Goal: Task Accomplishment & Management: Manage account settings

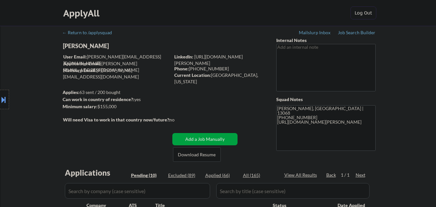
select select ""pending""
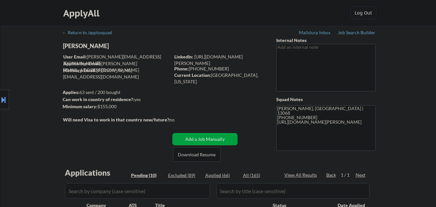
select select ""pending""
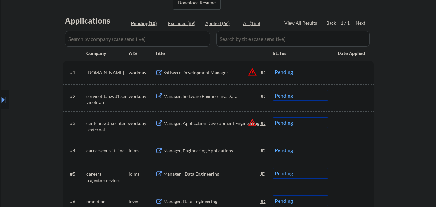
scroll to position [129, 0]
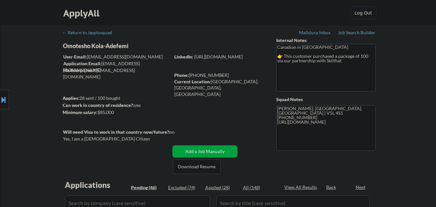
select select ""pending""
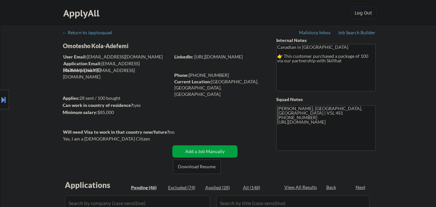
select select ""pending""
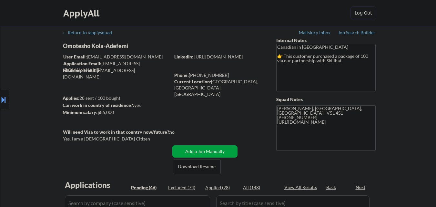
select select ""pending""
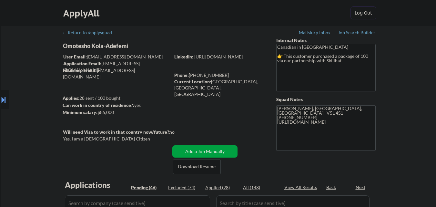
select select ""pending""
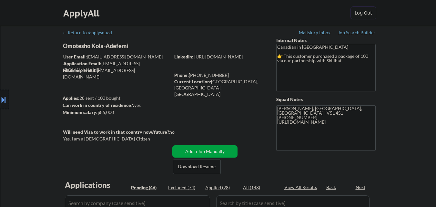
select select ""pending""
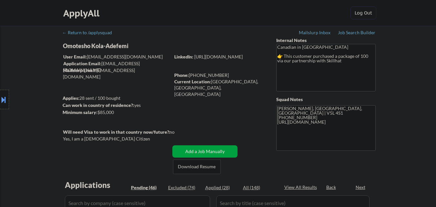
select select ""pending""
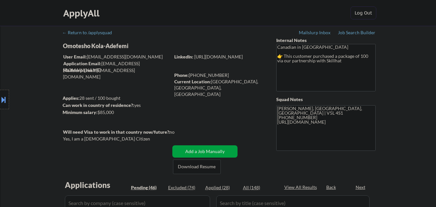
select select ""pending""
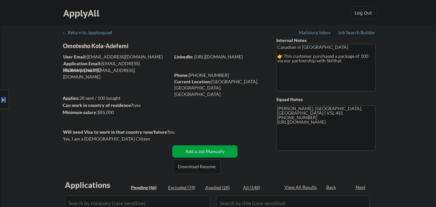
select select ""pending""
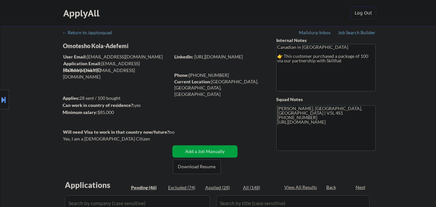
select select ""pending""
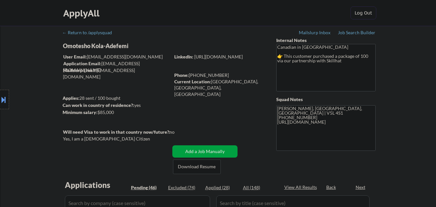
select select ""pending""
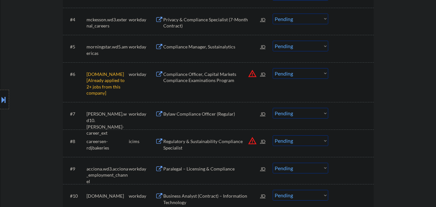
scroll to position [291, 0]
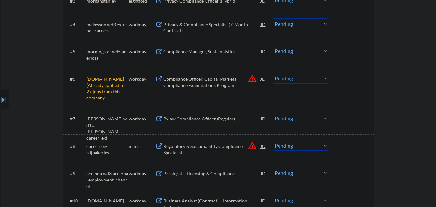
click at [304, 82] on select "Choose an option... Pending Applied Excluded (Questions) Excluded (Expired) Exc…" at bounding box center [301, 78] width 56 height 11
click at [273, 73] on select "Choose an option... Pending Applied Excluded (Questions) Excluded (Expired) Exc…" at bounding box center [301, 78] width 56 height 11
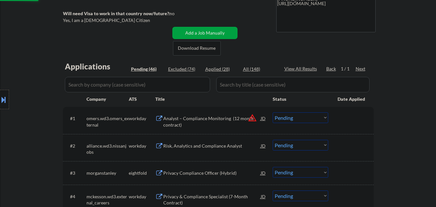
scroll to position [161, 0]
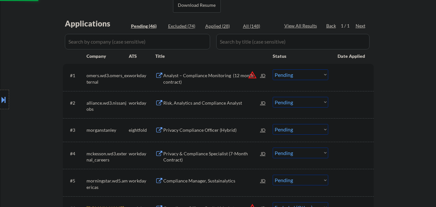
select select ""pending""
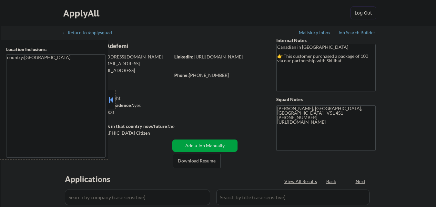
select select ""pending""
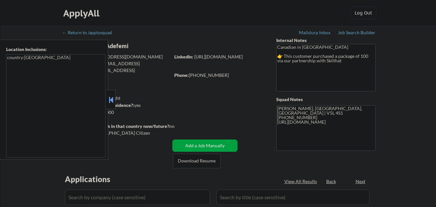
select select ""pending""
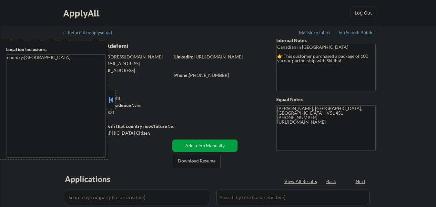
select select ""pending""
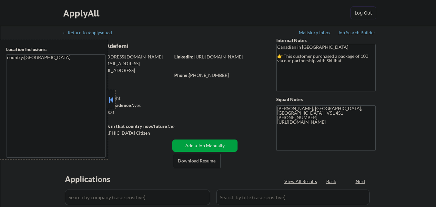
select select ""pending""
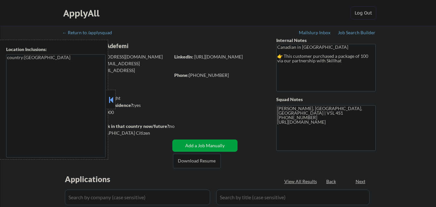
select select ""pending""
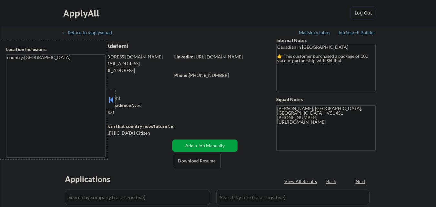
select select ""pending""
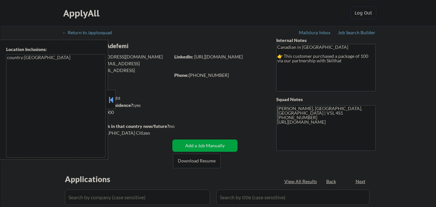
select select ""pending""
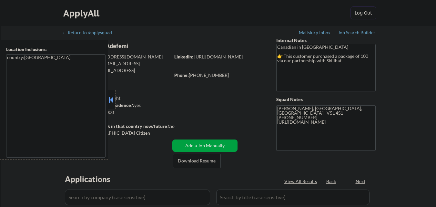
select select ""pending""
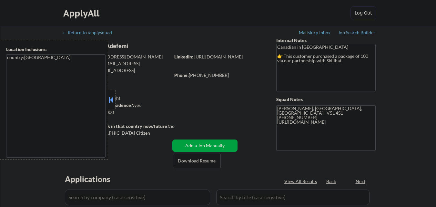
select select ""pending""
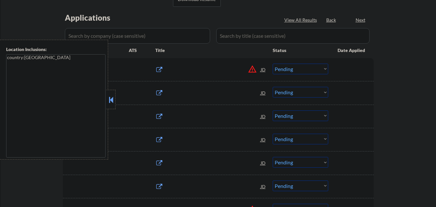
click at [112, 97] on div "Location Inclusions: country:CA" at bounding box center [58, 100] width 116 height 120
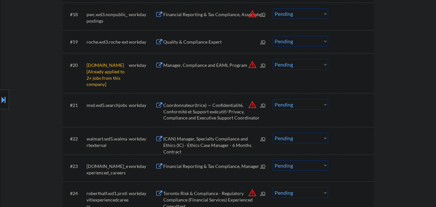
scroll to position [678, 0]
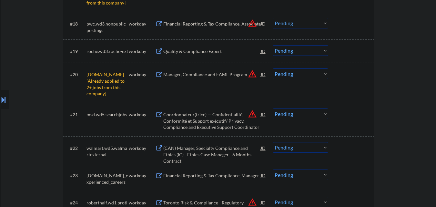
click at [319, 77] on select "Choose an option... Pending Applied Excluded (Questions) Excluded (Expired) Exc…" at bounding box center [301, 73] width 56 height 11
click at [273, 68] on select "Choose an option... Pending Applied Excluded (Questions) Excluded (Expired) Exc…" at bounding box center [301, 73] width 56 height 11
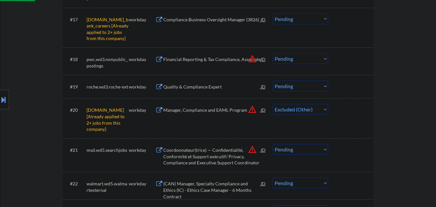
scroll to position [613, 0]
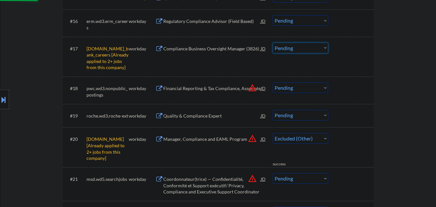
click at [304, 47] on select "Choose an option... Pending Applied Excluded (Questions) Excluded (Expired) Exc…" at bounding box center [301, 48] width 56 height 11
select select ""pending""
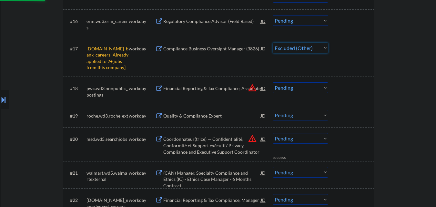
click at [273, 43] on select "Choose an option... Pending Applied Excluded (Questions) Excluded (Expired) Exc…" at bounding box center [301, 48] width 56 height 11
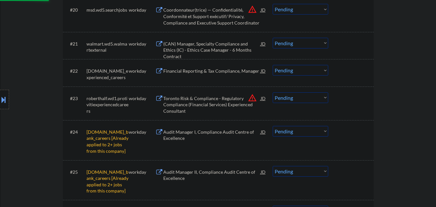
select select ""pending""
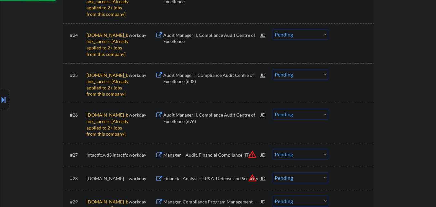
scroll to position [807, 0]
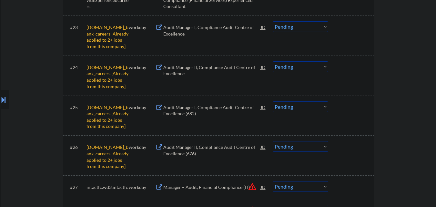
click at [301, 28] on select "Choose an option... Pending Applied Excluded (Questions) Excluded (Expired) Exc…" at bounding box center [301, 26] width 56 height 11
click at [273, 21] on select "Choose an option... Pending Applied Excluded (Questions) Excluded (Expired) Exc…" at bounding box center [301, 26] width 56 height 11
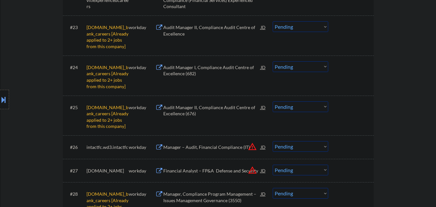
click at [314, 27] on select "Choose an option... Pending Applied Excluded (Questions) Excluded (Expired) Exc…" at bounding box center [301, 26] width 56 height 11
click at [273, 21] on select "Choose an option... Pending Applied Excluded (Questions) Excluded (Expired) Exc…" at bounding box center [301, 26] width 56 height 11
click at [306, 69] on select "Choose an option... Pending Applied Excluded (Questions) Excluded (Expired) Exc…" at bounding box center [301, 66] width 56 height 11
select select ""pending""
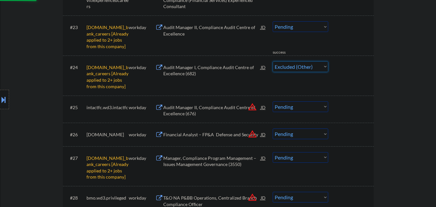
click at [273, 61] on select "Choose an option... Pending Applied Excluded (Questions) Excluded (Expired) Exc…" at bounding box center [301, 66] width 56 height 11
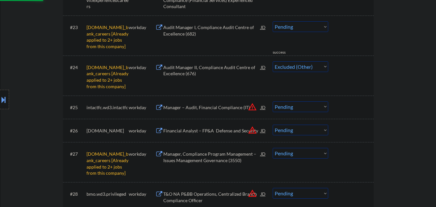
select select ""pending""
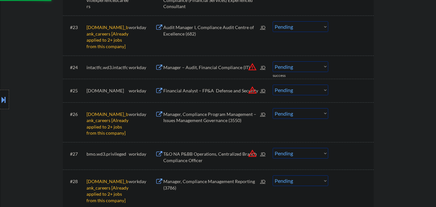
drag, startPoint x: 305, startPoint y: 26, endPoint x: 306, endPoint y: 30, distance: 3.3
click at [305, 26] on select "Choose an option... Pending Applied Excluded (Questions) Excluded (Expired) Exc…" at bounding box center [301, 26] width 56 height 11
click at [307, 113] on select "Choose an option... Pending Applied Excluded (Questions) Excluded (Expired) Exc…" at bounding box center [301, 113] width 56 height 11
click at [309, 23] on select "Choose an option... Pending Applied Excluded (Questions) Excluded (Expired) Exc…" at bounding box center [301, 26] width 56 height 11
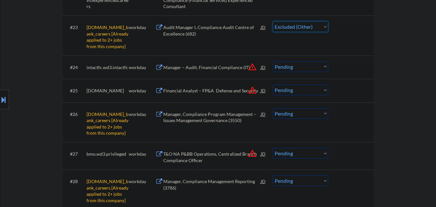
click at [273, 21] on select "Choose an option... Pending Applied Excluded (Questions) Excluded (Expired) Exc…" at bounding box center [301, 26] width 56 height 11
select select ""pending""
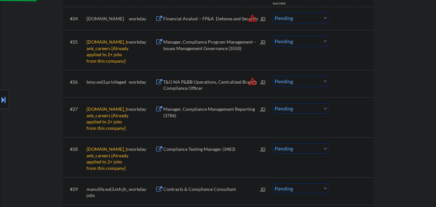
scroll to position [872, 0]
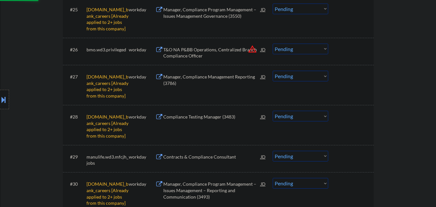
click at [309, 10] on select "Choose an option... Pending Applied Excluded (Questions) Excluded (Expired) Exc…" at bounding box center [301, 9] width 56 height 11
click at [273, 4] on select "Choose an option... Pending Applied Excluded (Questions) Excluded (Expired) Exc…" at bounding box center [301, 9] width 56 height 11
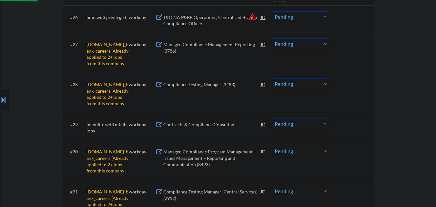
select select ""pending""
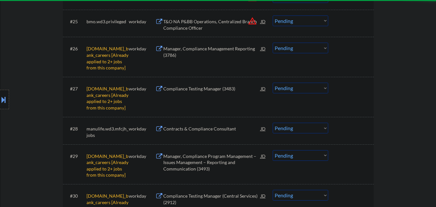
scroll to position [839, 0]
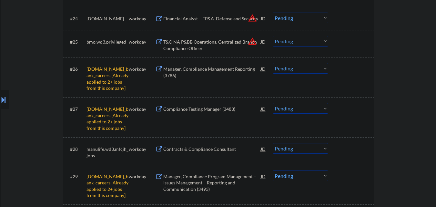
click at [318, 71] on select "Choose an option... Pending Applied Excluded (Questions) Excluded (Expired) Exc…" at bounding box center [301, 68] width 56 height 11
click at [273, 63] on select "Choose an option... Pending Applied Excluded (Questions) Excluded (Expired) Exc…" at bounding box center [301, 68] width 56 height 11
click at [317, 109] on select "Choose an option... Pending Applied Excluded (Questions) Excluded (Expired) Exc…" at bounding box center [301, 108] width 56 height 11
select select ""pending""
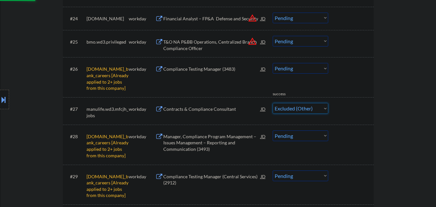
click at [273, 103] on select "Choose an option... Pending Applied Excluded (Questions) Excluded (Expired) Exc…" at bounding box center [301, 108] width 56 height 11
click at [322, 109] on select "Choose an option... Pending Applied Excluded (Questions) Excluded (Expired) Exc…" at bounding box center [301, 108] width 56 height 11
select select ""pending""
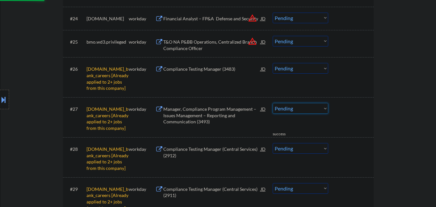
click at [311, 67] on select "Choose an option... Pending Applied Excluded (Questions) Excluded (Expired) Exc…" at bounding box center [301, 68] width 56 height 11
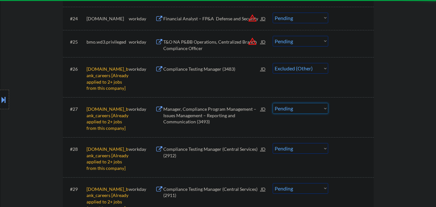
click at [273, 63] on select "Choose an option... Pending Applied Excluded (Questions) Excluded (Expired) Exc…" at bounding box center [301, 68] width 56 height 11
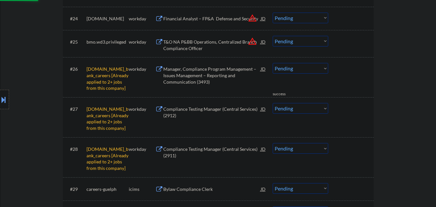
click at [314, 69] on select "Choose an option... Pending Applied Excluded (Questions) Excluded (Expired) Exc…" at bounding box center [301, 68] width 56 height 11
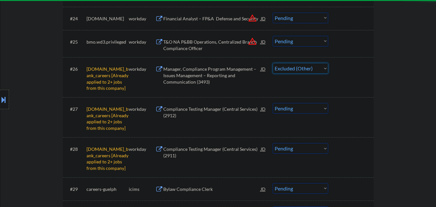
click at [273, 63] on select "Choose an option... Pending Applied Excluded (Questions) Excluded (Expired) Exc…" at bounding box center [301, 68] width 56 height 11
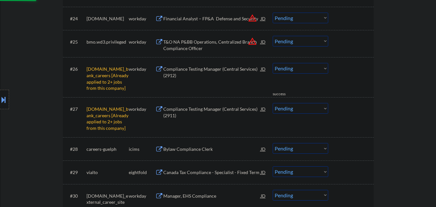
click at [311, 70] on select "Choose an option... Pending Applied Excluded (Questions) Excluded (Expired) Exc…" at bounding box center [301, 68] width 56 height 11
click at [273, 63] on select "Choose an option... Pending Applied Excluded (Questions) Excluded (Expired) Exc…" at bounding box center [301, 68] width 56 height 11
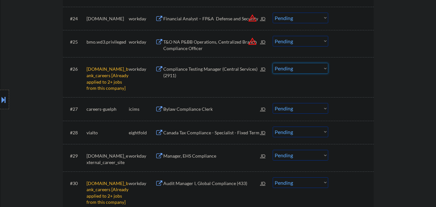
click at [307, 68] on select "Choose an option... Pending Applied Excluded (Questions) Excluded (Expired) Exc…" at bounding box center [301, 68] width 56 height 11
click at [273, 63] on select "Choose an option... Pending Applied Excluded (Questions) Excluded (Expired) Exc…" at bounding box center [301, 68] width 56 height 11
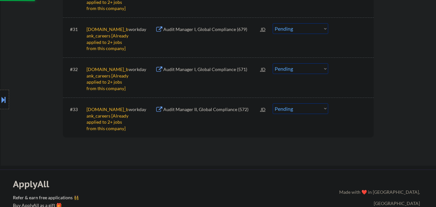
select select ""pending""
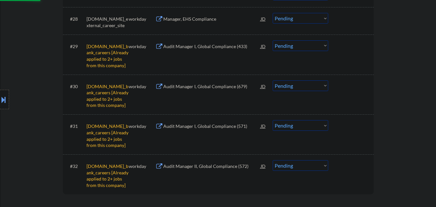
scroll to position [904, 0]
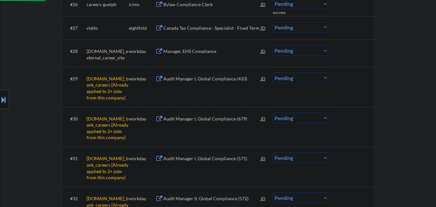
click at [318, 81] on select "Choose an option... Pending Applied Excluded (Questions) Excluded (Expired) Exc…" at bounding box center [301, 78] width 56 height 11
select select ""excluded__other_""
click at [273, 73] on select "Choose an option... Pending Applied Excluded (Questions) Excluded (Expired) Exc…" at bounding box center [301, 78] width 56 height 11
click at [309, 118] on select "Choose an option... Pending Applied Excluded (Questions) Excluded (Expired) Exc…" at bounding box center [301, 118] width 56 height 11
select select ""excluded__other_""
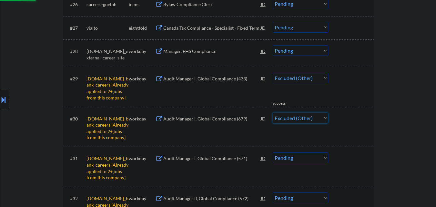
click at [273, 113] on select "Choose an option... Pending Applied Excluded (Questions) Excluded (Expired) Exc…" at bounding box center [301, 118] width 56 height 11
select select ""pending""
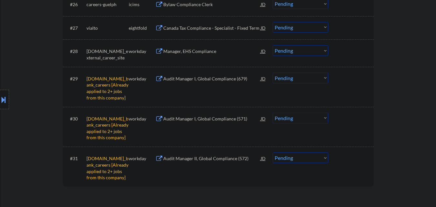
click at [315, 78] on select "Choose an option... Pending Applied Excluded (Questions) Excluded (Expired) Exc…" at bounding box center [301, 78] width 56 height 11
click at [273, 73] on select "Choose an option... Pending Applied Excluded (Questions) Excluded (Expired) Exc…" at bounding box center [301, 78] width 56 height 11
drag, startPoint x: 313, startPoint y: 160, endPoint x: 299, endPoint y: 120, distance: 41.8
click at [298, 118] on select "Choose an option... Pending Applied Excluded (Questions) Excluded (Expired) Exc…" at bounding box center [301, 118] width 56 height 11
select select ""pending""
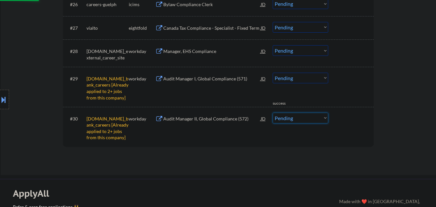
select select ""excluded__other_""
click at [273, 113] on select "Choose an option... Pending Applied Excluded (Questions) Excluded (Expired) Exc…" at bounding box center [301, 118] width 56 height 11
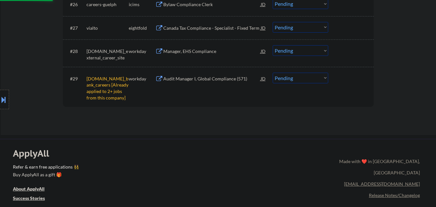
click at [366, 85] on div "#29 td.wd3.td_bank_careers [Already applied to 2+ jobs from this company] workd…" at bounding box center [217, 87] width 305 height 34
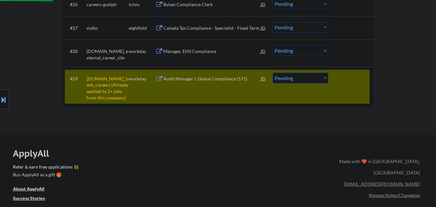
click at [314, 80] on select "Choose an option... Pending Applied Excluded (Questions) Excluded (Expired) Exc…" at bounding box center [301, 78] width 56 height 11
select select ""excluded__other_""
click at [273, 73] on select "Choose an option... Pending Applied Excluded (Questions) Excluded (Expired) Exc…" at bounding box center [301, 78] width 56 height 11
click at [346, 99] on div "#29 td.wd3.td_bank_careers [Already applied to 2+ jobs from this company] workd…" at bounding box center [217, 87] width 305 height 34
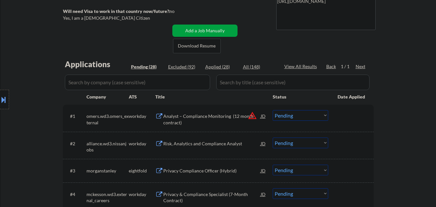
scroll to position [129, 0]
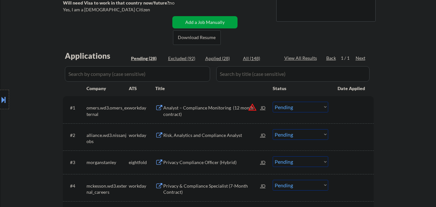
click at [234, 110] on div "Analyst – Compliance Monitoring (12 month contract)" at bounding box center [212, 111] width 98 height 13
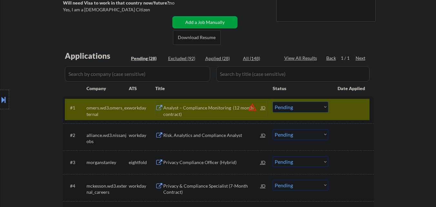
click at [308, 105] on select "Choose an option... Pending Applied Excluded (Questions) Excluded (Expired) Exc…" at bounding box center [301, 107] width 56 height 11
click at [273, 102] on select "Choose an option... Pending Applied Excluded (Questions) Excluded (Expired) Exc…" at bounding box center [301, 107] width 56 height 11
click at [347, 107] on div at bounding box center [352, 108] width 28 height 12
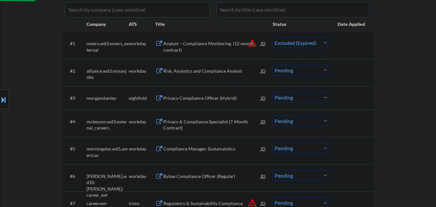
scroll to position [194, 0]
click at [199, 74] on div "Risk, Analytics and Compliance Analyst" at bounding box center [212, 71] width 98 height 12
select select ""pending""
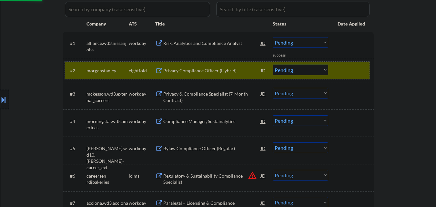
click at [357, 69] on div at bounding box center [352, 71] width 28 height 12
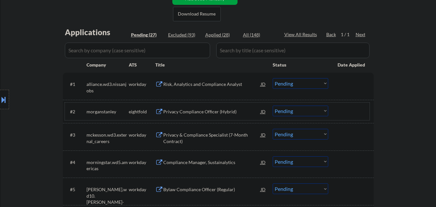
scroll to position [161, 0]
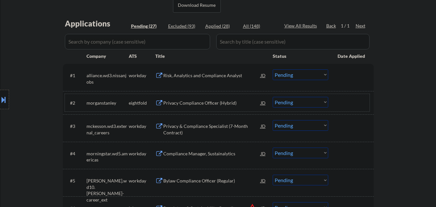
click at [309, 106] on select "Choose an option... Pending Applied Excluded (Questions) Excluded (Expired) Exc…" at bounding box center [301, 102] width 56 height 11
click at [273, 97] on select "Choose an option... Pending Applied Excluded (Questions) Excluded (Expired) Exc…" at bounding box center [301, 102] width 56 height 11
click at [319, 108] on div "#2 morganstanley eightfold Privacy Compliance Officer (Hybrid) JD Choose an opt…" at bounding box center [217, 102] width 305 height 17
select select ""pending""
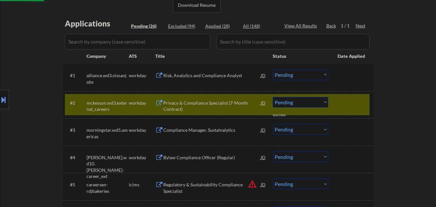
click at [359, 102] on div at bounding box center [352, 103] width 28 height 12
click at [350, 98] on div at bounding box center [352, 103] width 28 height 12
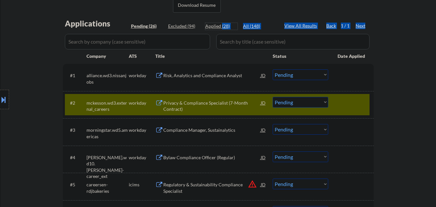
drag, startPoint x: 222, startPoint y: 26, endPoint x: 245, endPoint y: 16, distance: 25.1
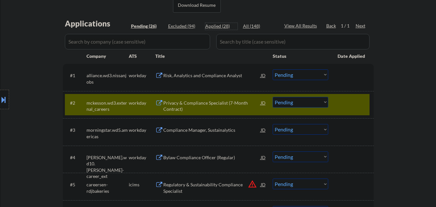
click at [177, 29] on div "Excluded (94)" at bounding box center [184, 26] width 32 height 6
select select ""excluded__expired_""
select select ""excluded""
select select ""excluded__bad_match_""
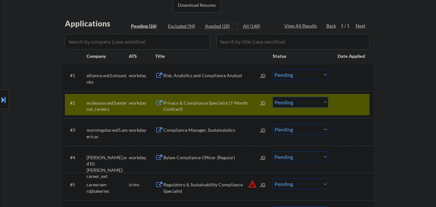
select select ""excluded__expired_""
select select ""excluded__bad_match_""
select select ""excluded__expired_""
select select ""excluded__salary_""
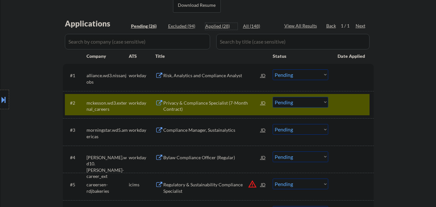
select select ""excluded__bad_match_""
select select ""excluded""
select select ""excluded__expired_""
select select ""excluded__location_""
select select ""excluded__other_""
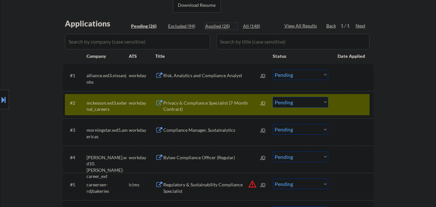
select select ""excluded__expired_""
select select ""excluded__bad_match_""
select select ""excluded__expired_""
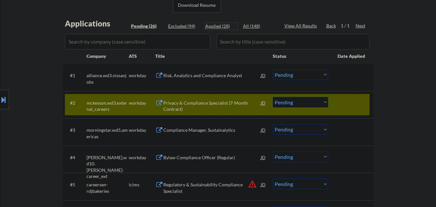
select select ""excluded""
select select ""excluded__bad_match_""
select select ""excluded__expired_""
select select ""excluded__salary_""
select select ""excluded__expired_""
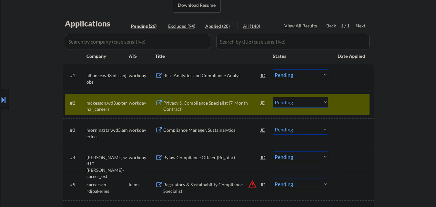
select select ""excluded__other_""
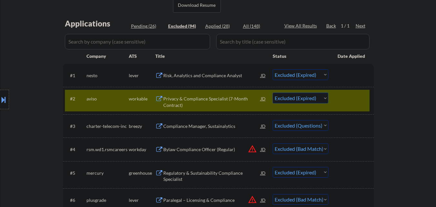
click at [178, 27] on div "Excluded (94)" at bounding box center [184, 26] width 32 height 6
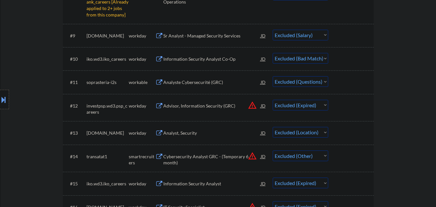
select select ""excluded""
select select ""excluded__expired_""
select select ""excluded__other_""
select select ""excluded__expired_""
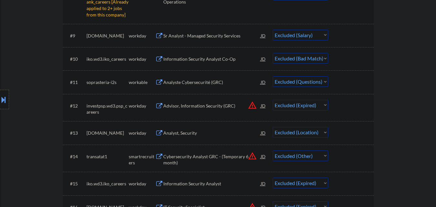
select select ""excluded__expired_""
select select ""excluded""
select select ""excluded__bad_match_""
select select ""excluded__location_""
select select ""excluded__other_""
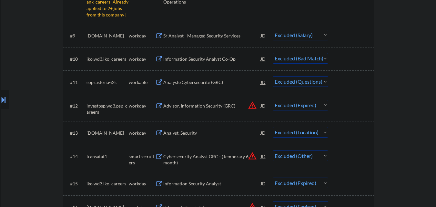
select select ""excluded__bad_match_""
select select ""excluded__other_""
select select ""excluded__bad_match_""
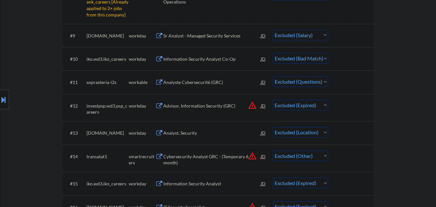
select select ""excluded__expired_""
select select ""excluded__bad_match_""
select select ""excluded__other_""
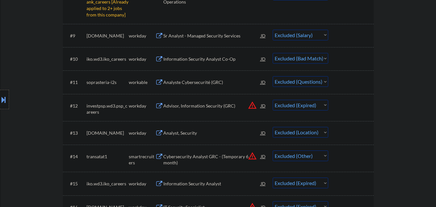
select select ""excluded__expired_""
select select ""excluded__bad_match_""
select select ""excluded__expired_""
select select ""excluded__other_""
select select ""excluded__bad_match_""
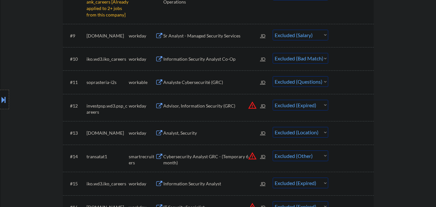
select select ""excluded__bad_match_""
select select ""excluded__other_""
select select ""excluded__bad_match_""
select select ""excluded__other_""
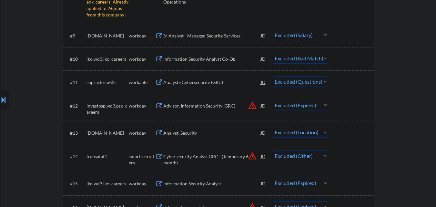
select select ""excluded__other_""
select select ""excluded__bad_match_""
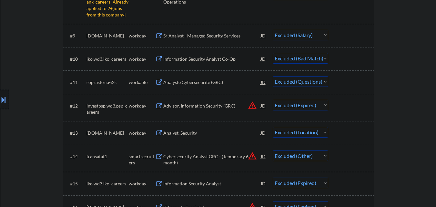
select select ""excluded__other_""
select select ""excluded__bad_match_""
select select ""excluded__other_""
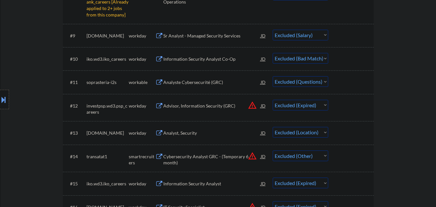
select select ""excluded__other_""
select select ""excluded__expired_""
select select ""excluded__bad_match_""
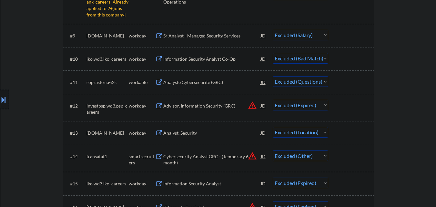
select select ""excluded__other_""
select select ""excluded__salary_""
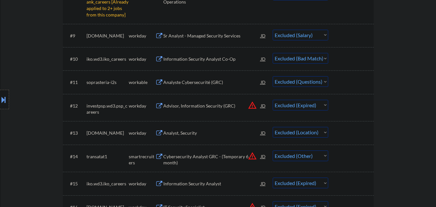
select select ""excluded__expired_""
select select ""excluded__bad_match_""
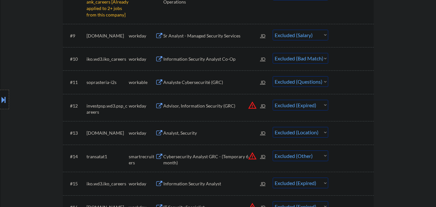
select select ""excluded__expired_""
select select ""excluded__salary_""
select select ""excluded""
select select ""excluded__expired_""
select select ""excluded__salary_""
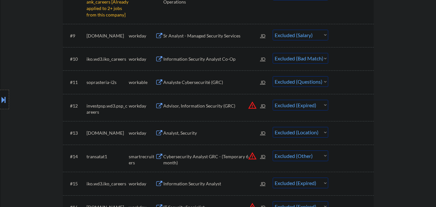
select select ""excluded__salary_""
select select ""excluded__expired_""
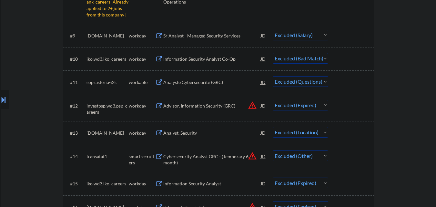
select select ""excluded__expired_""
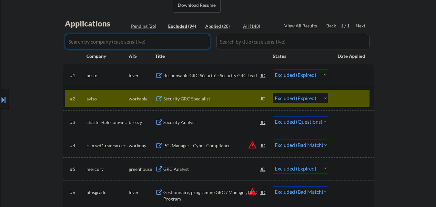
click at [126, 38] on input "input" at bounding box center [137, 41] width 145 height 15
click at [128, 46] on input "input" at bounding box center [137, 41] width 145 height 15
type input "morgan"
select select ""excluded""
select select ""excluded__bad_match_""
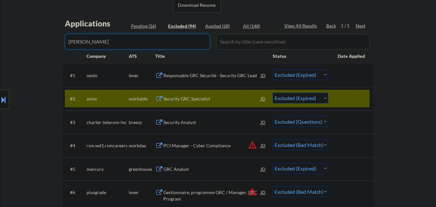
select select ""excluded__expired_""
select select ""excluded""
select select ""excluded__bad_match_""
select select ""excluded__other_""
select select ""excluded__expired_""
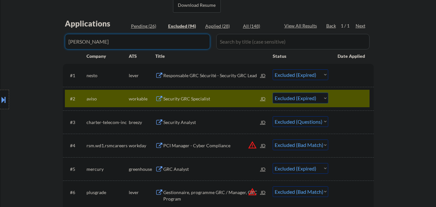
select select ""excluded__expired_""
select select ""excluded__location_""
select select ""excluded__bad_match_""
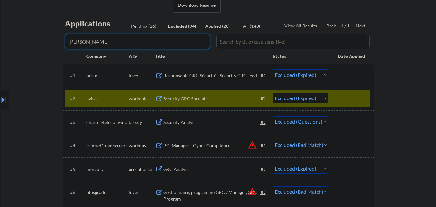
select select ""excluded__bad_match_""
select select ""excluded__other_""
select select ""excluded__bad_match_""
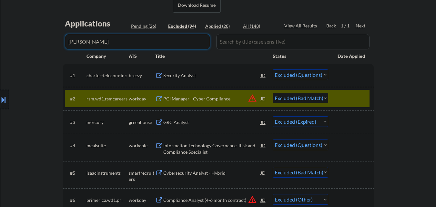
type input "morgan"
click at [30, 72] on div "Location Inclusions: country:CA" at bounding box center [58, 100] width 116 height 120
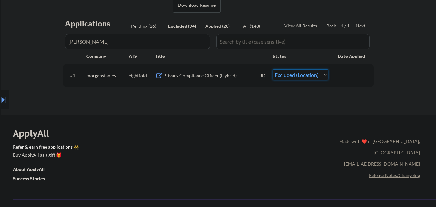
click at [317, 77] on select "Choose an option... Pending Applied Excluded (Questions) Excluded (Expired) Exc…" at bounding box center [301, 74] width 56 height 11
select select ""excluded__bad_match_""
click at [273, 69] on select "Choose an option... Pending Applied Excluded (Questions) Excluded (Expired) Exc…" at bounding box center [301, 74] width 56 height 11
click at [143, 28] on div "Pending (26)" at bounding box center [147, 26] width 32 height 6
select select ""excluded__bad_match_""
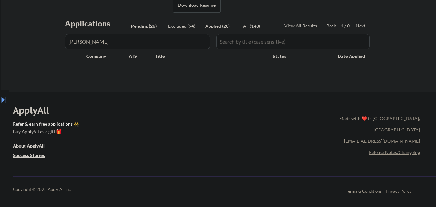
drag, startPoint x: 129, startPoint y: 39, endPoint x: 0, endPoint y: 44, distance: 129.2
select select ""pending""
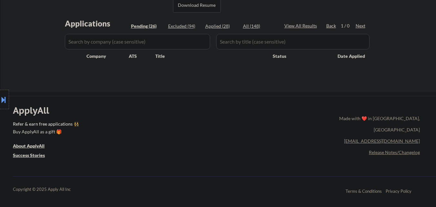
select select ""pending""
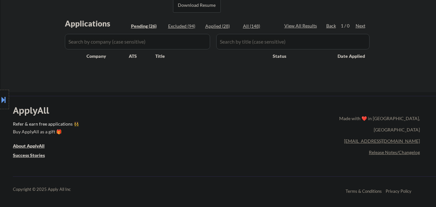
select select ""pending""
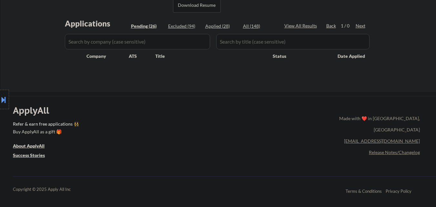
select select ""pending""
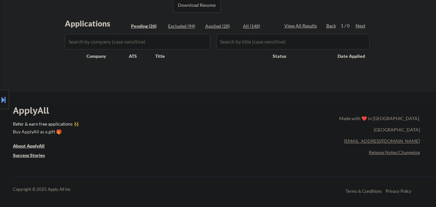
select select ""pending""
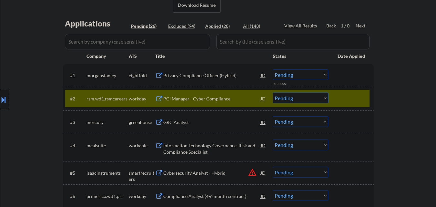
drag, startPoint x: 41, startPoint y: 41, endPoint x: 55, endPoint y: 42, distance: 14.6
click at [42, 41] on div "Location Inclusions: country:CA" at bounding box center [58, 100] width 116 height 120
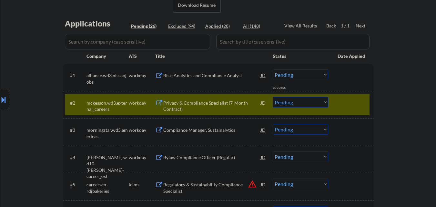
click at [352, 103] on div at bounding box center [352, 103] width 28 height 12
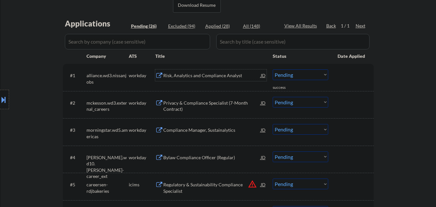
click at [215, 77] on div "Risk, Analytics and Compliance Analyst" at bounding box center [212, 75] width 98 height 6
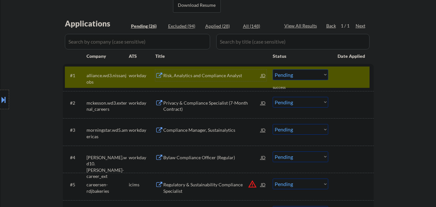
click at [305, 76] on select "Choose an option... Pending Applied Excluded (Questions) Excluded (Expired) Exc…" at bounding box center [301, 74] width 56 height 11
click at [273, 69] on select "Choose an option... Pending Applied Excluded (Questions) Excluded (Expired) Exc…" at bounding box center [301, 74] width 56 height 11
click at [351, 77] on div at bounding box center [352, 75] width 28 height 12
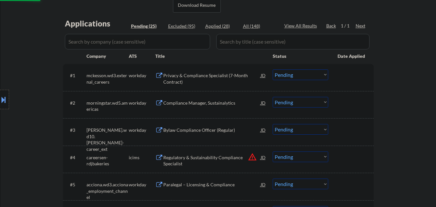
click at [220, 74] on div "Privacy & Compliance Specialist (7-Month Contract)" at bounding box center [212, 78] width 98 height 13
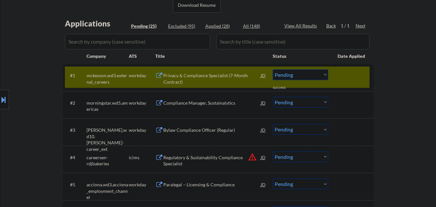
click at [324, 70] on select "Choose an option... Pending Applied Excluded (Questions) Excluded (Expired) Exc…" at bounding box center [301, 74] width 56 height 11
click at [273, 69] on select "Choose an option... Pending Applied Excluded (Questions) Excluded (Expired) Exc…" at bounding box center [301, 74] width 56 height 11
click at [353, 65] on div "#1 mckesson.wd3.external_careers workday Privacy & Compliance Specialist (7-Mon…" at bounding box center [218, 77] width 311 height 27
click at [350, 73] on div at bounding box center [352, 75] width 28 height 12
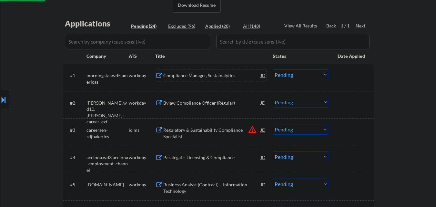
click at [201, 77] on div "Compliance Manager, Sustainalytics" at bounding box center [212, 75] width 98 height 6
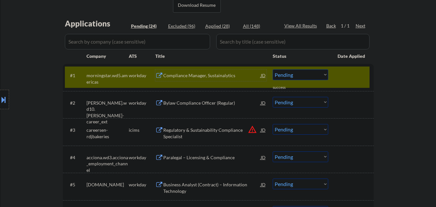
click at [197, 77] on div "Compliance Manager, Sustainalytics" at bounding box center [212, 75] width 98 height 6
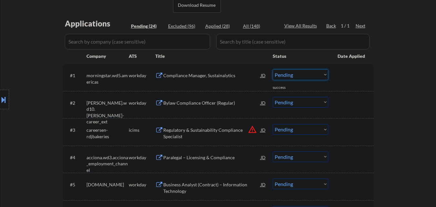
click at [309, 77] on select "Choose an option... Pending Applied Excluded (Questions) Excluded (Expired) Exc…" at bounding box center [301, 74] width 56 height 11
drag, startPoint x: 293, startPoint y: 76, endPoint x: 293, endPoint y: 79, distance: 3.6
click at [293, 76] on select "Choose an option... Pending Applied Excluded (Questions) Excluded (Expired) Exc…" at bounding box center [301, 74] width 56 height 11
click at [273, 69] on select "Choose an option... Pending Applied Excluded (Questions) Excluded (Expired) Exc…" at bounding box center [301, 74] width 56 height 11
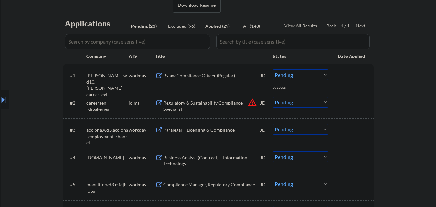
click at [212, 81] on div "Bylaw Compliance Officer (Regular)" at bounding box center [212, 75] width 98 height 12
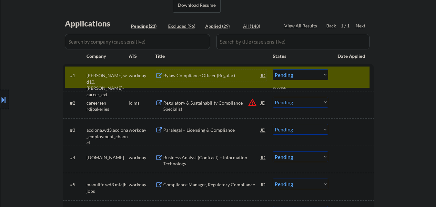
click at [308, 72] on select "Choose an option... Pending Applied Excluded (Questions) Excluded (Expired) Exc…" at bounding box center [301, 74] width 56 height 11
click at [273, 69] on select "Choose an option... Pending Applied Excluded (Questions) Excluded (Expired) Exc…" at bounding box center [301, 74] width 56 height 11
click at [346, 81] on div at bounding box center [352, 75] width 28 height 12
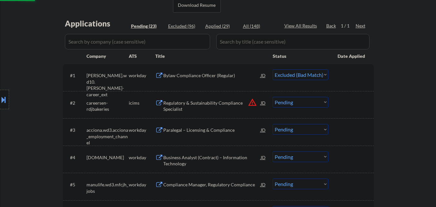
click at [253, 102] on div "Regulatory & Sustainability Compliance Specialist JD warning_amber" at bounding box center [214, 104] width 103 height 15
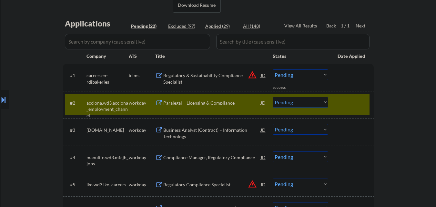
drag, startPoint x: 344, startPoint y: 108, endPoint x: 336, endPoint y: 107, distance: 8.2
click at [345, 108] on div at bounding box center [352, 103] width 28 height 12
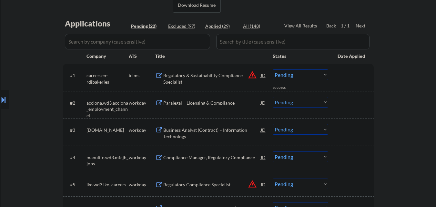
click at [229, 74] on div "Regulatory & Sustainability Compliance Specialist" at bounding box center [212, 78] width 98 height 13
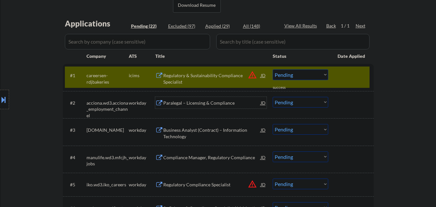
click at [176, 101] on div "Paralegal – Licensing & Compliance" at bounding box center [212, 103] width 98 height 6
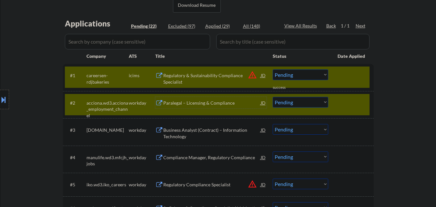
click at [323, 100] on select "Choose an option... Pending Applied Excluded (Questions) Excluded (Expired) Exc…" at bounding box center [301, 102] width 56 height 11
click at [273, 97] on select "Choose an option... Pending Applied Excluded (Questions) Excluded (Expired) Exc…" at bounding box center [301, 102] width 56 height 11
click at [347, 109] on div "#2 acciona.wd3.acciona_employment_channel workday Paralegal – Licensing & Compl…" at bounding box center [217, 104] width 305 height 21
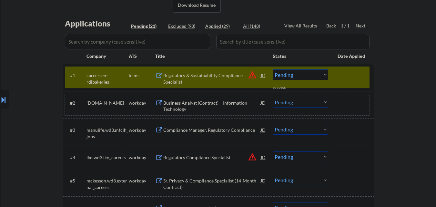
click at [208, 104] on div "Business Analyst (Contract) – Information Technology" at bounding box center [212, 106] width 98 height 13
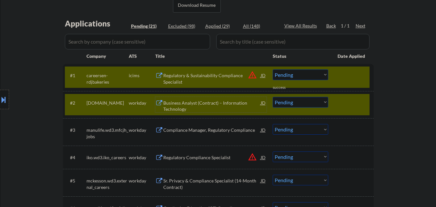
click at [340, 76] on div at bounding box center [352, 75] width 28 height 12
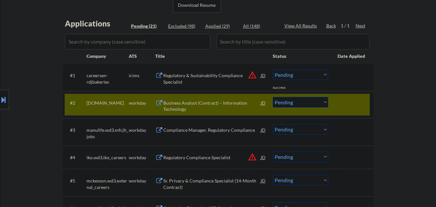
click at [337, 103] on div "#2 abbluecross.wd3.careers workday Business Analyst (Contract) – Information Te…" at bounding box center [217, 104] width 305 height 21
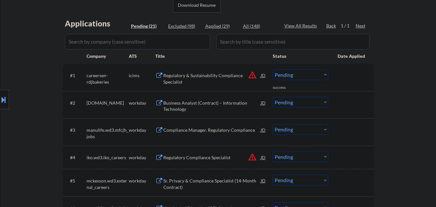
click at [309, 104] on select "Choose an option... Pending Applied Excluded (Questions) Excluded (Expired) Exc…" at bounding box center [301, 102] width 56 height 11
click at [273, 97] on select "Choose an option... Pending Applied Excluded (Questions) Excluded (Expired) Exc…" at bounding box center [301, 102] width 56 height 11
click at [208, 75] on div "Regulatory & Sustainability Compliance Specialist" at bounding box center [212, 78] width 98 height 13
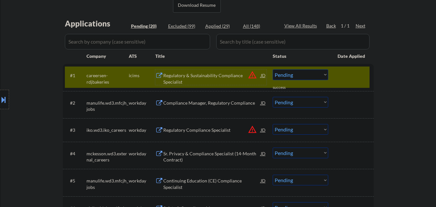
click at [310, 79] on select "Choose an option... Pending Applied Excluded (Questions) Excluded (Expired) Exc…" at bounding box center [301, 74] width 56 height 11
click at [273, 69] on select "Choose an option... Pending Applied Excluded (Questions) Excluded (Expired) Exc…" at bounding box center [301, 74] width 56 height 11
click at [357, 76] on div at bounding box center [352, 75] width 28 height 12
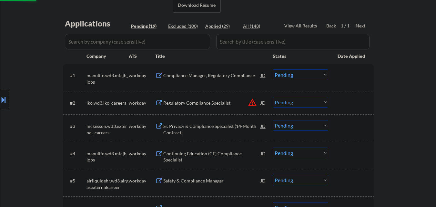
click at [227, 73] on div "Compliance Manager, Regulatory Compliance" at bounding box center [212, 75] width 98 height 6
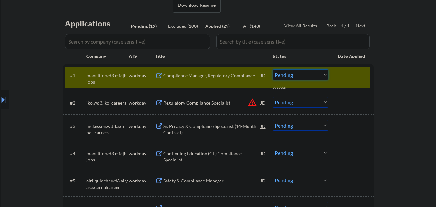
click at [319, 76] on select "Choose an option... Pending Applied Excluded (Questions) Excluded (Expired) Exc…" at bounding box center [301, 74] width 56 height 11
click at [273, 69] on select "Choose an option... Pending Applied Excluded (Questions) Excluded (Expired) Exc…" at bounding box center [301, 74] width 56 height 11
click at [344, 79] on div at bounding box center [352, 75] width 28 height 12
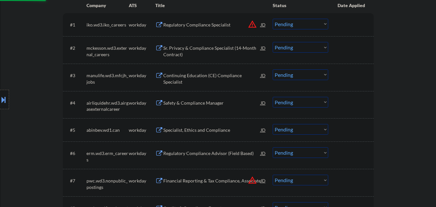
scroll to position [129, 0]
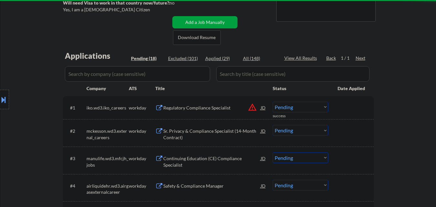
click at [219, 108] on div "Regulatory Compliance Specialist" at bounding box center [212, 108] width 98 height 6
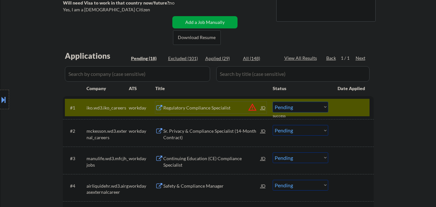
click at [302, 121] on div "#2 mckesson.wd3.external_careers workday Sr. Privacy & Compliance Specialist (1…" at bounding box center [218, 132] width 311 height 27
click at [307, 111] on select "Choose an option... Pending Applied Excluded (Questions) Excluded (Expired) Exc…" at bounding box center [301, 107] width 56 height 11
click at [273, 102] on select "Choose an option... Pending Applied Excluded (Questions) Excluded (Expired) Exc…" at bounding box center [301, 107] width 56 height 11
click at [349, 110] on div at bounding box center [352, 108] width 28 height 12
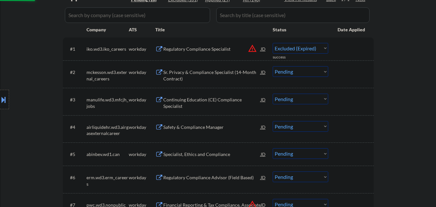
scroll to position [194, 0]
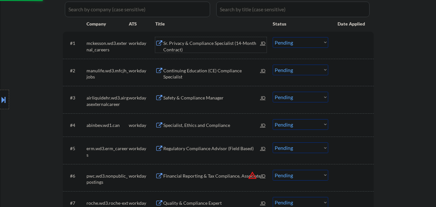
click at [225, 41] on div "Sr. Privacy & Compliance Specialist (14-Month Contract)" at bounding box center [212, 46] width 98 height 13
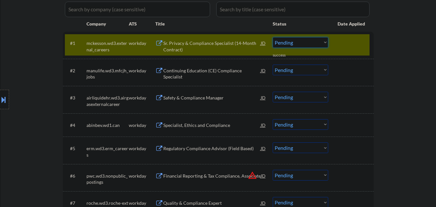
click at [313, 47] on select "Choose an option... Pending Applied Excluded (Questions) Excluded (Expired) Exc…" at bounding box center [301, 42] width 56 height 11
click at [273, 37] on select "Choose an option... Pending Applied Excluded (Questions) Excluded (Expired) Exc…" at bounding box center [301, 42] width 56 height 11
click at [342, 49] on div "#1 mckesson.wd3.external_careers workday Sr. Privacy & Compliance Specialist (1…" at bounding box center [217, 44] width 305 height 21
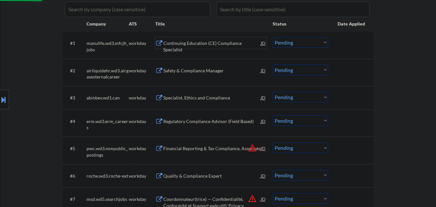
click at [235, 43] on div "Continuing Education (CE) Compliance Specialist" at bounding box center [212, 46] width 98 height 13
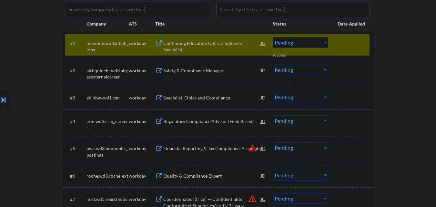
click at [319, 42] on select "Choose an option... Pending Applied Excluded (Questions) Excluded (Expired) Exc…" at bounding box center [301, 42] width 56 height 11
click at [273, 37] on select "Choose an option... Pending Applied Excluded (Questions) Excluded (Expired) Exc…" at bounding box center [301, 42] width 56 height 11
click at [342, 51] on div "#1 manulife.wd3.mfcjh_jobs workday Continuing Education (CE) Compliance Special…" at bounding box center [217, 44] width 305 height 21
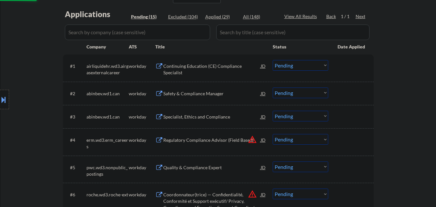
scroll to position [161, 0]
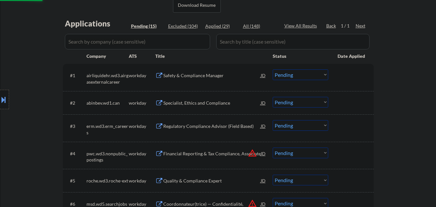
click at [208, 75] on div "Safety & Compliance Manager" at bounding box center [212, 75] width 98 height 6
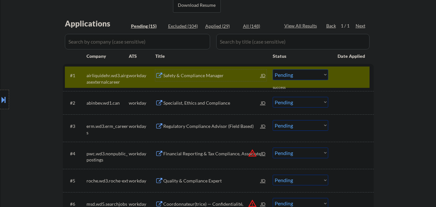
click at [320, 79] on select "Choose an option... Pending Applied Excluded (Questions) Excluded (Expired) Exc…" at bounding box center [301, 74] width 56 height 11
click at [273, 69] on select "Choose an option... Pending Applied Excluded (Questions) Excluded (Expired) Exc…" at bounding box center [301, 74] width 56 height 11
click at [340, 73] on div at bounding box center [352, 75] width 28 height 12
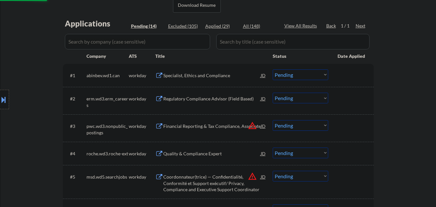
click at [221, 74] on div "Specialist, Ethics and Compliance" at bounding box center [212, 75] width 98 height 6
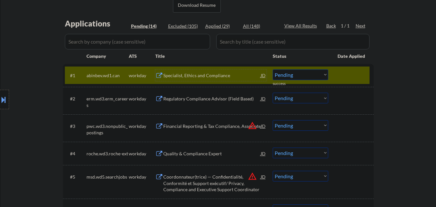
drag, startPoint x: 303, startPoint y: 75, endPoint x: 303, endPoint y: 78, distance: 3.6
click at [303, 75] on select "Choose an option... Pending Applied Excluded (Questions) Excluded (Expired) Exc…" at bounding box center [301, 74] width 56 height 11
click at [273, 69] on select "Choose an option... Pending Applied Excluded (Questions) Excluded (Expired) Exc…" at bounding box center [301, 74] width 56 height 11
click at [359, 79] on div at bounding box center [352, 75] width 28 height 12
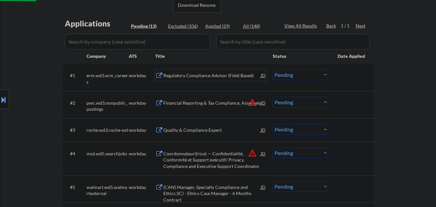
click at [214, 75] on div "Regulatory Compliance Advisor (Field Based)" at bounding box center [212, 75] width 98 height 6
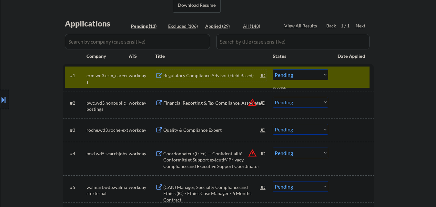
click at [308, 74] on select "Choose an option... Pending Applied Excluded (Questions) Excluded (Expired) Exc…" at bounding box center [301, 74] width 56 height 11
click at [273, 69] on select "Choose an option... Pending Applied Excluded (Questions) Excluded (Expired) Exc…" at bounding box center [301, 74] width 56 height 11
click at [358, 78] on div at bounding box center [352, 75] width 28 height 12
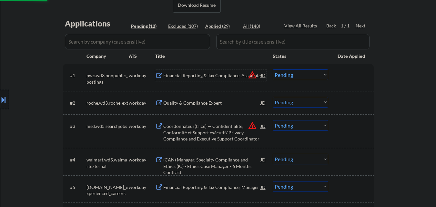
click at [221, 72] on div "Financial Reporting & Tax Compliance, Associate" at bounding box center [212, 75] width 98 height 6
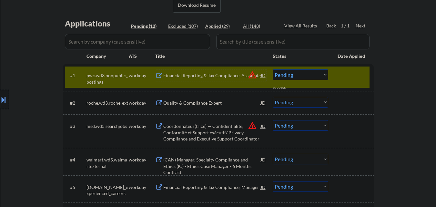
click at [320, 73] on select "Choose an option... Pending Applied Excluded (Questions) Excluded (Expired) Exc…" at bounding box center [301, 74] width 56 height 11
click at [273, 69] on select "Choose an option... Pending Applied Excluded (Questions) Excluded (Expired) Exc…" at bounding box center [301, 74] width 56 height 11
click at [345, 81] on div at bounding box center [352, 75] width 28 height 12
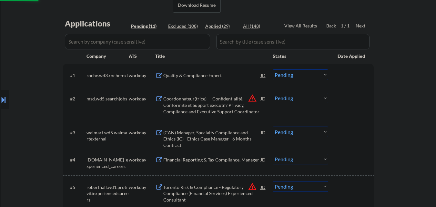
click at [223, 74] on div "Quality & Compliance Expert" at bounding box center [212, 75] width 98 height 6
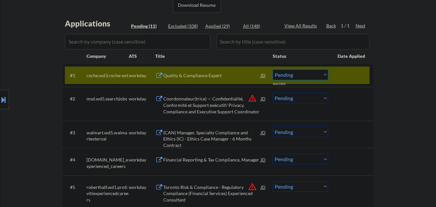
click at [317, 76] on select "Choose an option... Pending Applied Excluded (Questions) Excluded (Expired) Exc…" at bounding box center [301, 74] width 56 height 11
click at [273, 69] on select "Choose an option... Pending Applied Excluded (Questions) Excluded (Expired) Exc…" at bounding box center [301, 74] width 56 height 11
click at [352, 79] on div at bounding box center [352, 75] width 28 height 12
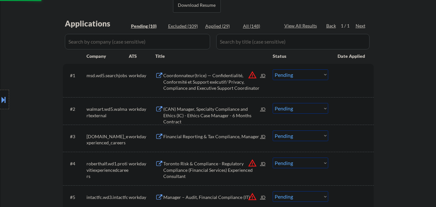
click at [212, 69] on div "#1 msd.wd5.searchjobs workday Coordonnateur(trice) — Confidentialité, Conformit…" at bounding box center [217, 81] width 305 height 28
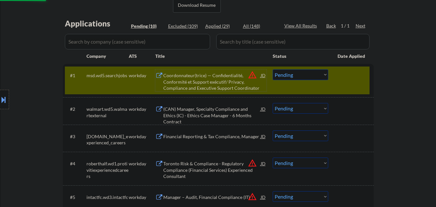
click at [213, 71] on div "Coordonnateur(trice) — Confidentialité, Conformité et Support exécutif/ Privacy…" at bounding box center [212, 80] width 98 height 22
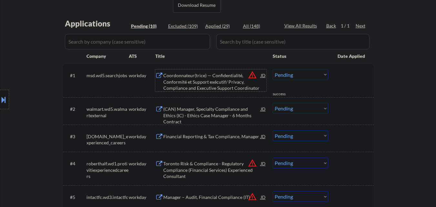
click at [293, 76] on select "Choose an option... Pending Applied Excluded (Questions) Excluded (Expired) Exc…" at bounding box center [301, 74] width 56 height 11
click at [273, 69] on select "Choose an option... Pending Applied Excluded (Questions) Excluded (Expired) Exc…" at bounding box center [301, 74] width 56 height 11
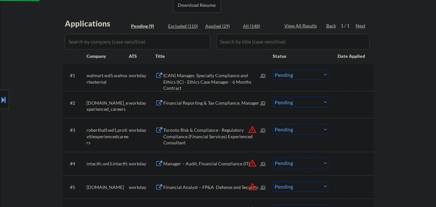
click at [309, 74] on select "Choose an option... Pending Applied Excluded (Questions) Excluded (Expired) Exc…" at bounding box center [301, 74] width 56 height 11
click at [273, 69] on select "Choose an option... Pending Applied Excluded (Questions) Excluded (Expired) Exc…" at bounding box center [301, 74] width 56 height 11
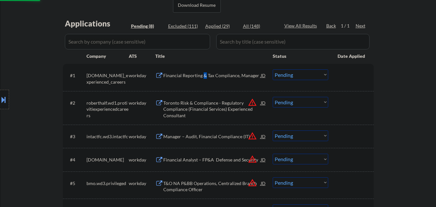
click at [204, 73] on div "Financial Reporting & Tax Compliance, Manager" at bounding box center [212, 75] width 98 height 6
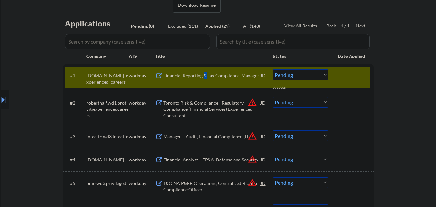
click at [318, 76] on select "Choose an option... Pending Applied Excluded (Questions) Excluded (Expired) Exc…" at bounding box center [301, 74] width 56 height 11
click at [273, 69] on select "Choose an option... Pending Applied Excluded (Questions) Excluded (Expired) Exc…" at bounding box center [301, 74] width 56 height 11
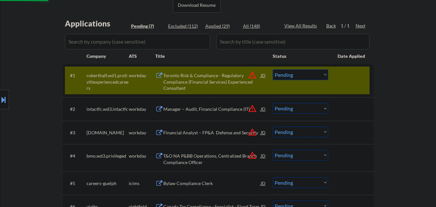
click at [334, 77] on div "#1 roberthalf.wd1.protivitiexperiencedcareers workday Toronto Risk & Compliance…" at bounding box center [217, 81] width 305 height 28
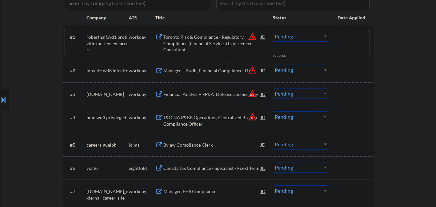
scroll to position [171, 0]
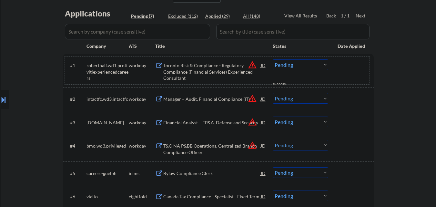
click at [226, 64] on div "Toronto Risk & Compliance - Regulatory Compliance (Financial Services) Experien…" at bounding box center [212, 71] width 98 height 19
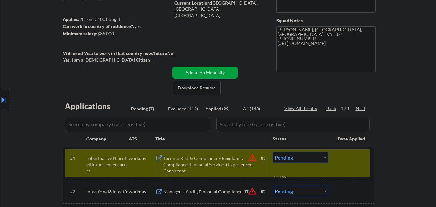
scroll to position [75, 0]
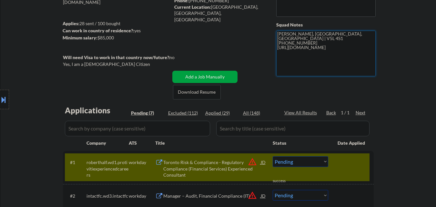
drag, startPoint x: 326, startPoint y: 38, endPoint x: 343, endPoint y: 38, distance: 16.1
click at [343, 38] on textarea "Frank Vancouver, BC, Canada | V5L 4S1 +1-905-433-7241 https://www.linkedin.com/…" at bounding box center [325, 54] width 99 height 46
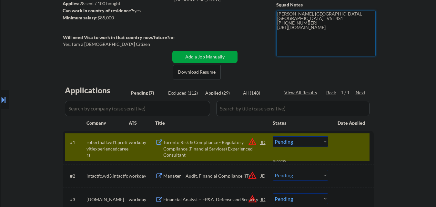
scroll to position [139, 0]
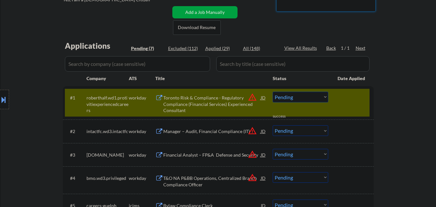
click at [307, 101] on select "Choose an option... Pending Applied Excluded (Questions) Excluded (Expired) Exc…" at bounding box center [301, 97] width 56 height 11
click at [273, 92] on select "Choose an option... Pending Applied Excluded (Questions) Excluded (Expired) Exc…" at bounding box center [301, 97] width 56 height 11
click at [364, 100] on div at bounding box center [352, 98] width 28 height 12
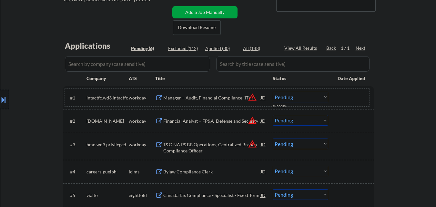
click at [221, 98] on div "Manager – Audit, Financial Compliance (IT)" at bounding box center [212, 98] width 98 height 6
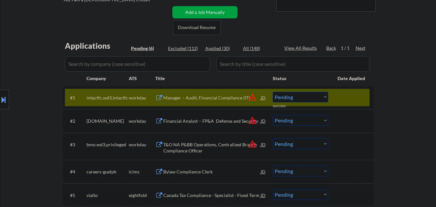
click at [306, 98] on select "Choose an option... Pending Applied Excluded (Questions) Excluded (Expired) Exc…" at bounding box center [301, 97] width 56 height 11
click at [273, 92] on select "Choose an option... Pending Applied Excluded (Questions) Excluded (Expired) Exc…" at bounding box center [301, 97] width 56 height 11
click at [342, 103] on div at bounding box center [352, 98] width 28 height 12
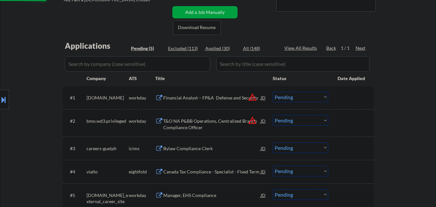
click at [226, 99] on div "Financial Analyst – FP&A Defense and Security" at bounding box center [212, 98] width 98 height 6
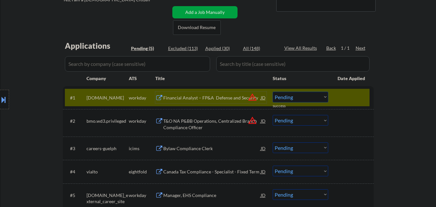
click at [318, 100] on select "Choose an option... Pending Applied Excluded (Questions) Excluded (Expired) Exc…" at bounding box center [301, 97] width 56 height 11
click at [273, 92] on select "Choose an option... Pending Applied Excluded (Questions) Excluded (Expired) Exc…" at bounding box center [301, 97] width 56 height 11
click at [346, 101] on div at bounding box center [352, 98] width 28 height 12
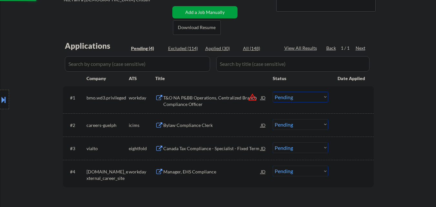
click at [219, 97] on div "T&O NA P&BB Operations, Centralized Branch Compliance Officer" at bounding box center [212, 101] width 98 height 13
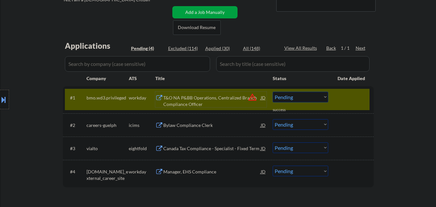
click at [318, 99] on select "Choose an option... Pending Applied Excluded (Questions) Excluded (Expired) Exc…" at bounding box center [301, 97] width 56 height 11
click at [273, 92] on select "Choose an option... Pending Applied Excluded (Questions) Excluded (Expired) Exc…" at bounding box center [301, 97] width 56 height 11
click at [344, 95] on div at bounding box center [352, 98] width 28 height 12
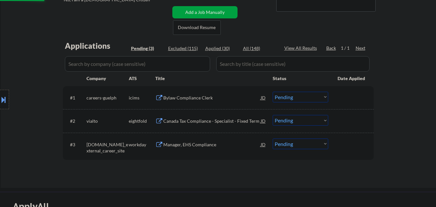
click at [214, 101] on div "Bylaw Compliance Clerk" at bounding box center [212, 98] width 98 height 12
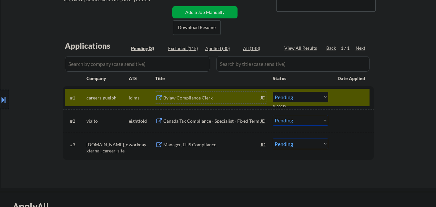
click at [303, 100] on select "Choose an option... Pending Applied Excluded (Questions) Excluded (Expired) Exc…" at bounding box center [301, 97] width 56 height 11
click at [273, 92] on select "Choose an option... Pending Applied Excluded (Questions) Excluded (Expired) Exc…" at bounding box center [301, 97] width 56 height 11
click at [346, 100] on div at bounding box center [352, 98] width 28 height 12
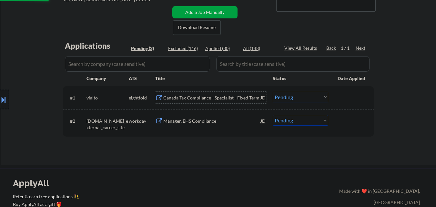
click at [220, 97] on div "Canada Tax Compliance - Specialist - Fixed Term" at bounding box center [212, 98] width 98 height 6
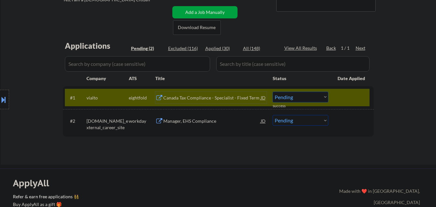
click at [298, 95] on select "Choose an option... Pending Applied Excluded (Questions) Excluded (Expired) Exc…" at bounding box center [301, 97] width 56 height 11
click at [273, 92] on select "Choose an option... Pending Applied Excluded (Questions) Excluded (Expired) Exc…" at bounding box center [301, 97] width 56 height 11
click at [342, 102] on div at bounding box center [352, 98] width 28 height 12
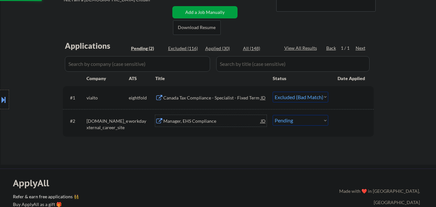
click at [209, 115] on div "Manager, EHS Compliance" at bounding box center [212, 121] width 98 height 12
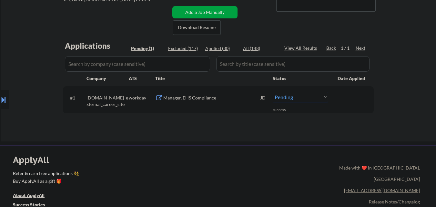
click at [309, 100] on select "Choose an option... Pending Applied Excluded (Questions) Excluded (Expired) Exc…" at bounding box center [301, 97] width 56 height 11
click at [273, 92] on select "Choose an option... Pending Applied Excluded (Questions) Excluded (Expired) Exc…" at bounding box center [301, 97] width 56 height 11
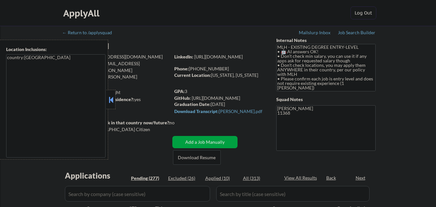
select select ""pending""
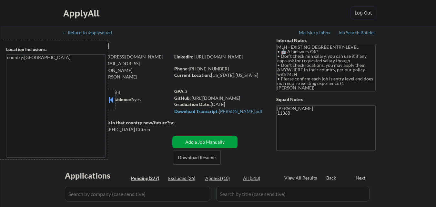
select select ""pending""
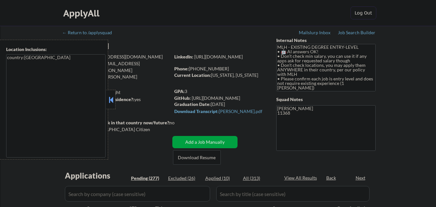
select select ""pending""
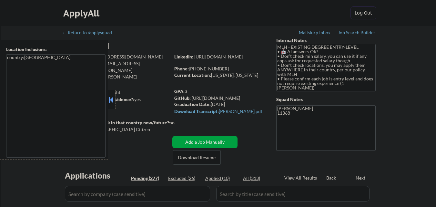
select select ""pending""
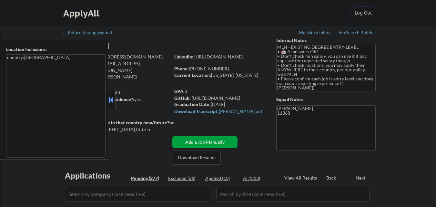
select select ""pending""
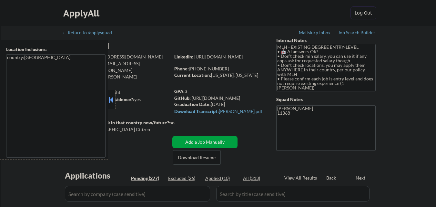
select select ""pending""
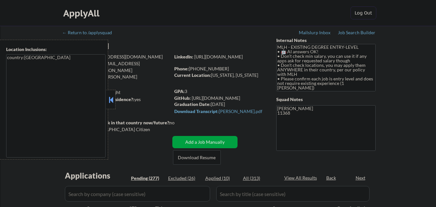
select select ""pending""
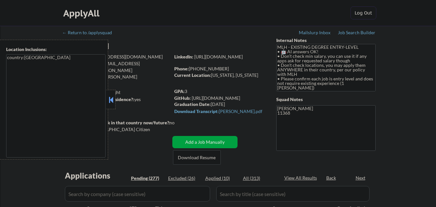
select select ""pending""
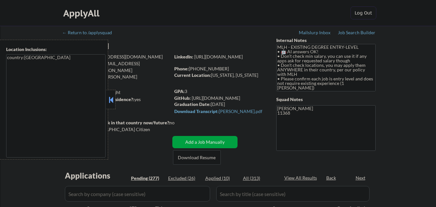
select select ""pending""
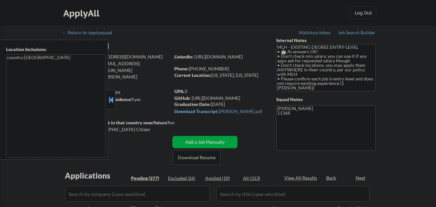
select select ""pending""
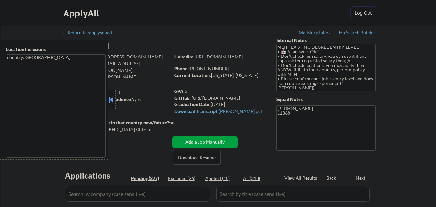
select select ""pending""
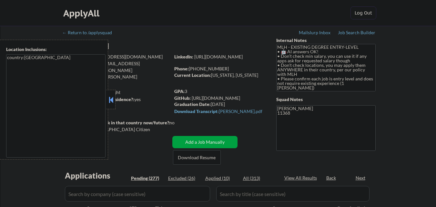
select select ""pending""
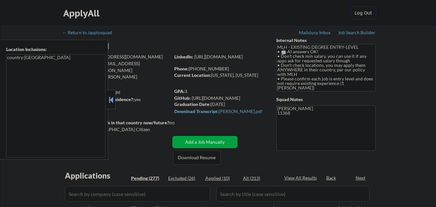
select select ""pending""
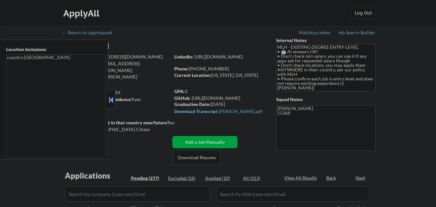
select select ""pending""
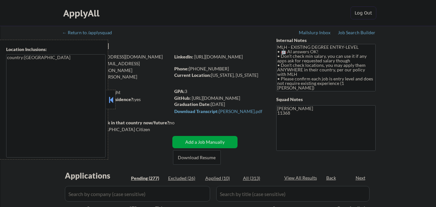
select select ""pending""
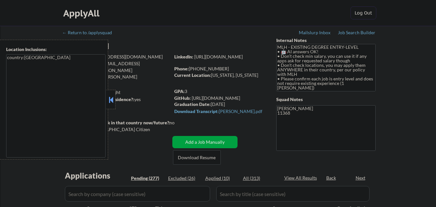
select select ""pending""
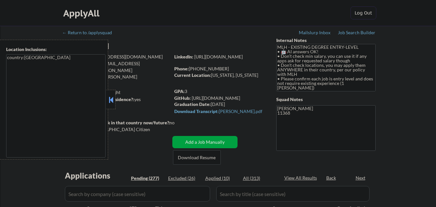
select select ""pending""
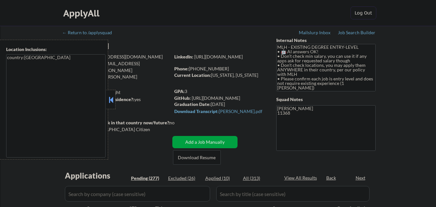
select select ""pending""
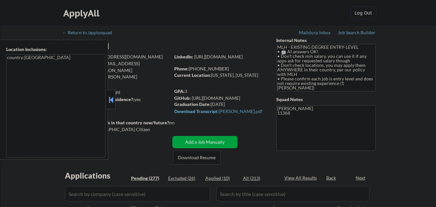
select select ""pending""
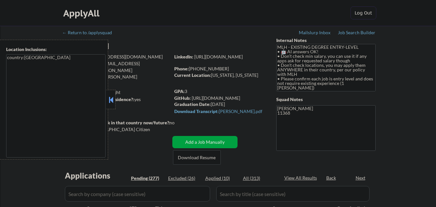
select select ""pending""
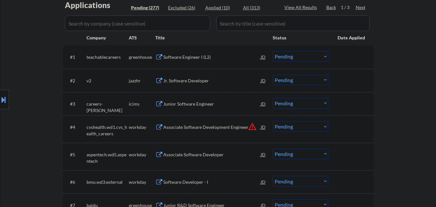
scroll to position [194, 0]
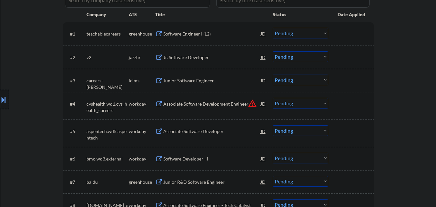
click at [194, 34] on div "Software Engineer I (L2)" at bounding box center [212, 34] width 98 height 6
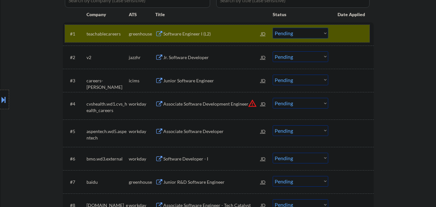
click at [352, 36] on div at bounding box center [352, 34] width 28 height 12
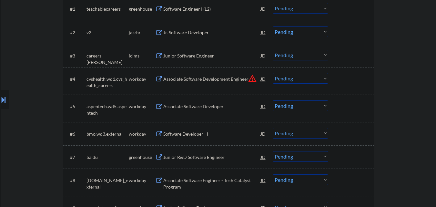
scroll to position [226, 0]
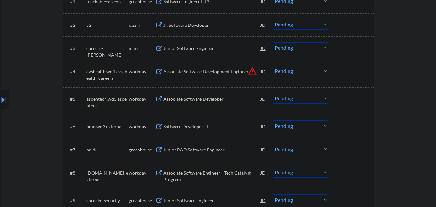
click at [203, 28] on div "Jr. Software Developer" at bounding box center [212, 25] width 98 height 12
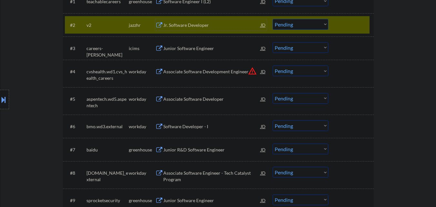
click at [342, 26] on div at bounding box center [352, 25] width 28 height 12
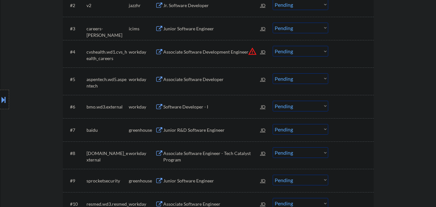
scroll to position [258, 0]
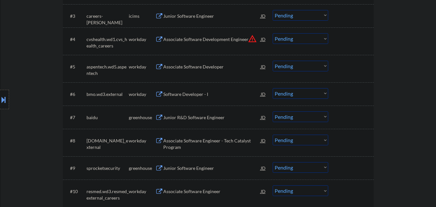
click at [190, 70] on div "Associate Software Developer" at bounding box center [212, 67] width 98 height 12
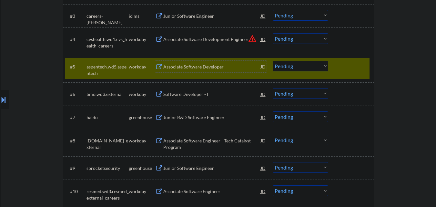
click at [317, 70] on select "Choose an option... Pending Applied Excluded (Questions) Excluded (Expired) Exc…" at bounding box center [301, 66] width 56 height 11
click at [273, 61] on select "Choose an option... Pending Applied Excluded (Questions) Excluded (Expired) Exc…" at bounding box center [301, 66] width 56 height 11
drag, startPoint x: 354, startPoint y: 66, endPoint x: 336, endPoint y: 72, distance: 18.4
click at [354, 66] on div at bounding box center [352, 67] width 28 height 12
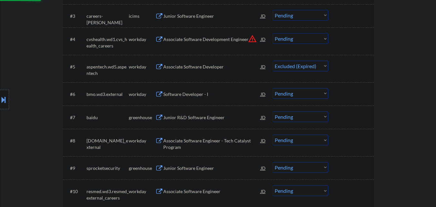
click at [199, 112] on div "Junior R&D Software Engineer" at bounding box center [212, 117] width 98 height 12
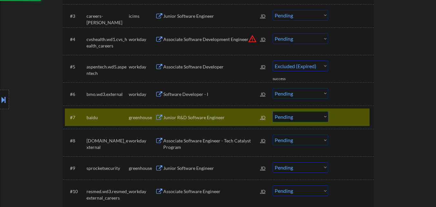
select select ""pending""
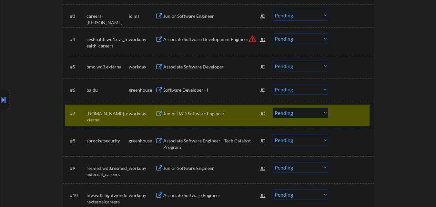
click at [348, 111] on div at bounding box center [352, 114] width 28 height 12
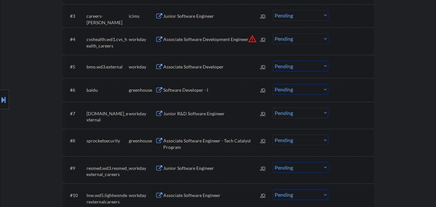
scroll to position [323, 0]
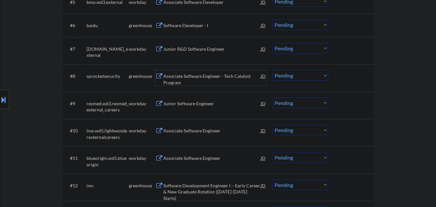
click at [211, 77] on div "Associate Software Engineer - Tech Catalyst Program" at bounding box center [212, 79] width 98 height 13
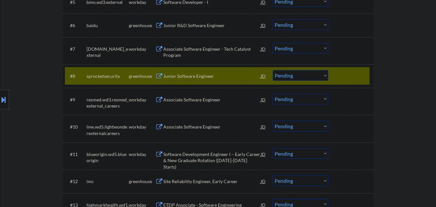
click at [348, 78] on div at bounding box center [352, 76] width 28 height 12
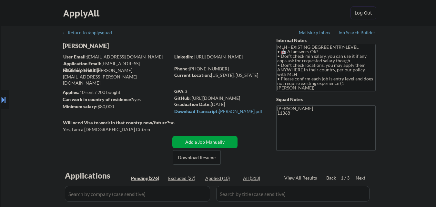
scroll to position [65, 0]
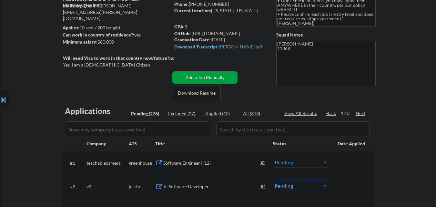
click at [359, 114] on div "Next" at bounding box center [361, 113] width 10 height 6
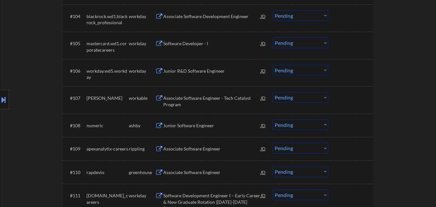
scroll to position [291, 0]
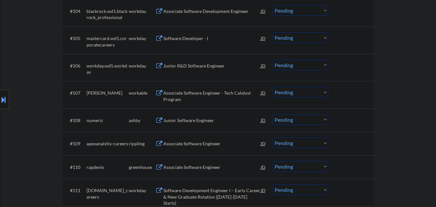
click at [208, 90] on div "Associate Software Engineer - Tech Catalyst Program" at bounding box center [212, 96] width 98 height 13
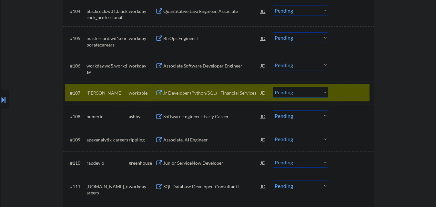
click at [296, 96] on select "Choose an option... Pending Applied Excluded (Questions) Excluded (Expired) Exc…" at bounding box center [301, 92] width 56 height 11
click at [273, 87] on select "Choose an option... Pending Applied Excluded (Questions) Excluded (Expired) Exc…" at bounding box center [301, 92] width 56 height 11
click at [347, 95] on div at bounding box center [352, 93] width 28 height 12
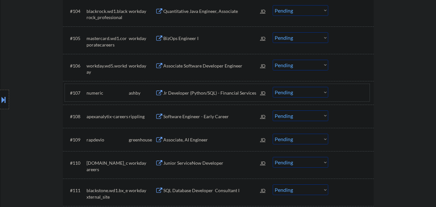
click at [202, 93] on div "Jr Developer (Python/SQL) - Financial Services" at bounding box center [212, 93] width 98 height 6
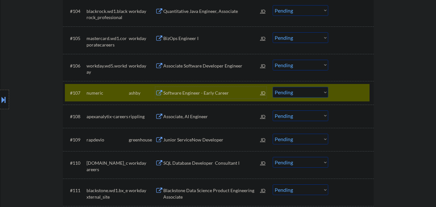
click at [318, 91] on select "Choose an option... Pending Applied Excluded (Questions) Excluded (Expired) Exc…" at bounding box center [301, 92] width 56 height 11
click at [273, 87] on select "Choose an option... Pending Applied Excluded (Questions) Excluded (Expired) Exc…" at bounding box center [301, 92] width 56 height 11
click at [341, 96] on div at bounding box center [352, 93] width 28 height 12
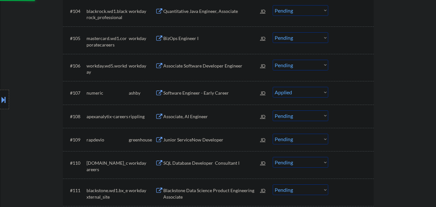
click at [221, 115] on div "Associate, AI Engineer" at bounding box center [212, 116] width 98 height 6
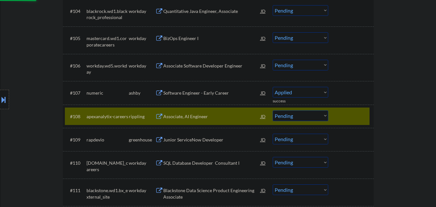
select select ""pending""
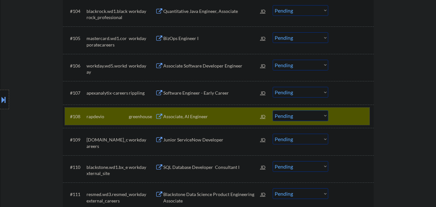
click at [335, 114] on div "#108 rapdevio greenhouse Associate, AI Engineer JD Choose an option... Pending …" at bounding box center [217, 116] width 305 height 17
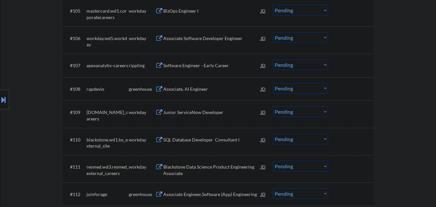
scroll to position [323, 0]
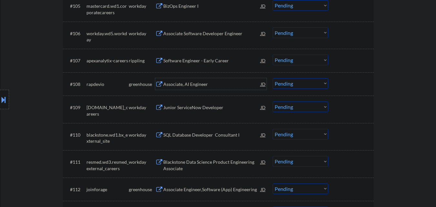
click at [205, 83] on div "Associate, AI Engineer" at bounding box center [212, 84] width 98 height 6
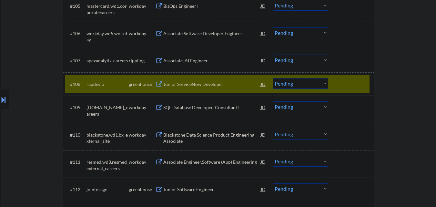
click at [298, 88] on select "Choose an option... Pending Applied Excluded (Questions) Excluded (Expired) Exc…" at bounding box center [301, 83] width 56 height 11
click at [273, 78] on select "Choose an option... Pending Applied Excluded (Questions) Excluded (Expired) Exc…" at bounding box center [301, 83] width 56 height 11
click at [351, 83] on div at bounding box center [352, 84] width 28 height 12
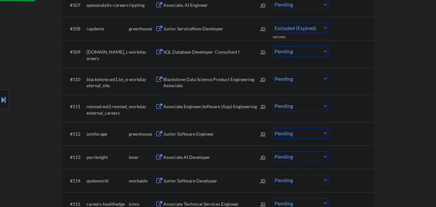
select select ""pending""
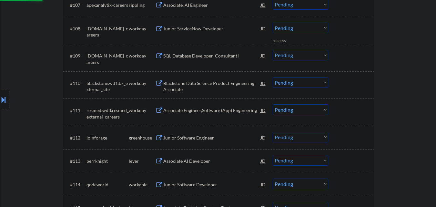
click at [212, 132] on div "Junior Software Engineer" at bounding box center [212, 138] width 98 height 12
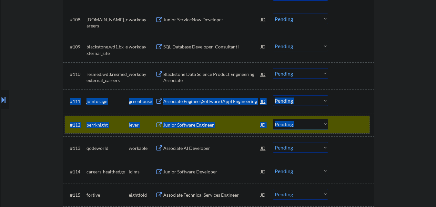
click at [366, 118] on div "#112 perrknight lever Junior Software Engineer JD Choose an option... Pending A…" at bounding box center [217, 124] width 305 height 17
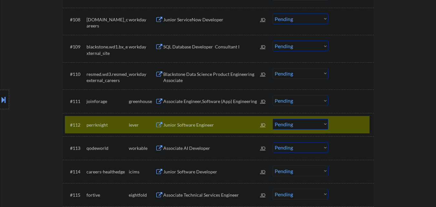
click at [368, 106] on div "#111 joinforage greenhouse Associate Engineer,Software (App) Engineering JD Cho…" at bounding box center [217, 100] width 305 height 17
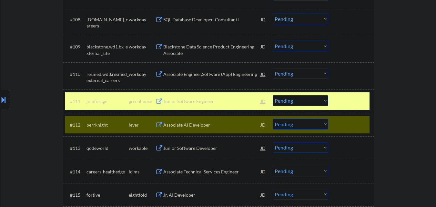
click at [364, 127] on div at bounding box center [352, 125] width 28 height 12
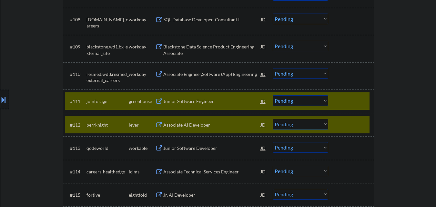
click at [356, 124] on div at bounding box center [352, 125] width 28 height 12
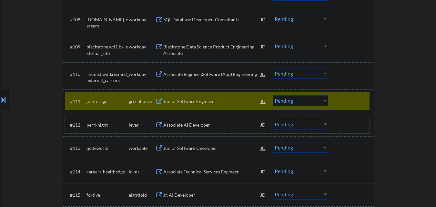
click at [347, 103] on div at bounding box center [352, 101] width 28 height 12
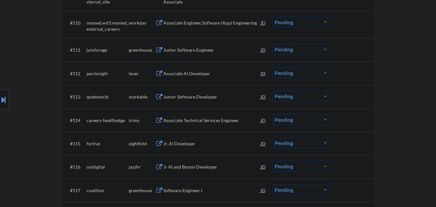
scroll to position [452, 0]
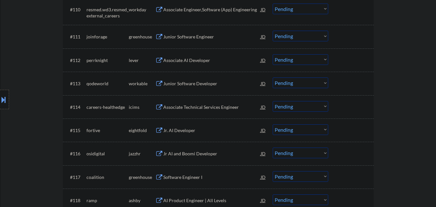
click at [194, 61] on div "Associate AI Developer" at bounding box center [212, 60] width 98 height 6
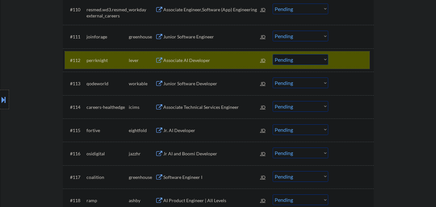
click at [351, 56] on div at bounding box center [352, 60] width 28 height 12
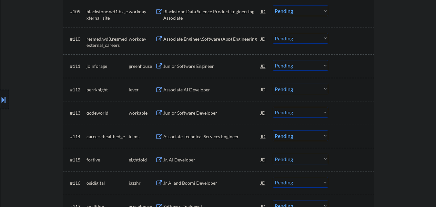
scroll to position [420, 0]
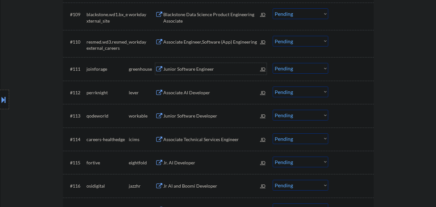
click at [199, 74] on div "Junior Software Engineer" at bounding box center [212, 69] width 98 height 12
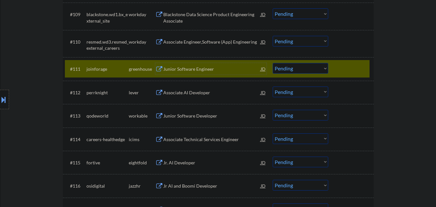
click at [302, 71] on select "Choose an option... Pending Applied Excluded (Questions) Excluded (Expired) Exc…" at bounding box center [301, 68] width 56 height 11
click at [273, 63] on select "Choose an option... Pending Applied Excluded (Questions) Excluded (Expired) Exc…" at bounding box center [301, 68] width 56 height 11
click at [339, 69] on div at bounding box center [352, 69] width 28 height 12
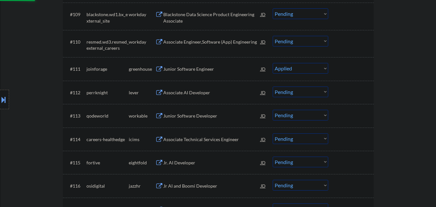
select select ""pending""
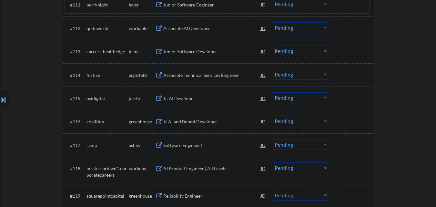
scroll to position [484, 0]
click at [197, 35] on div "#112 qodeworld workable Associate AI Developer JD Choose an option... Pending A…" at bounding box center [217, 27] width 305 height 17
click at [196, 29] on div "Junior Software Developer" at bounding box center [212, 28] width 98 height 6
click at [301, 26] on select "Choose an option... Pending Applied Excluded (Questions) Excluded (Expired) Exc…" at bounding box center [301, 27] width 56 height 11
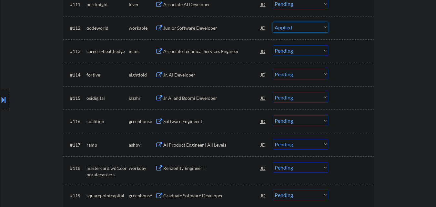
click at [273, 22] on select "Choose an option... Pending Applied Excluded (Questions) Excluded (Expired) Exc…" at bounding box center [301, 27] width 56 height 11
select select ""pending""
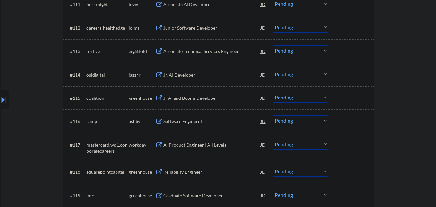
scroll to position [517, 0]
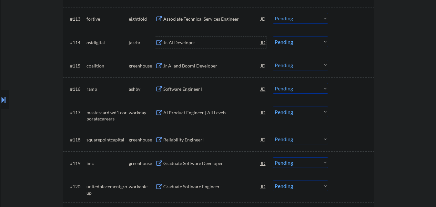
click at [191, 41] on div "Jr. AI Developer" at bounding box center [212, 42] width 98 height 6
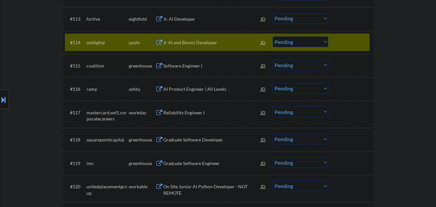
click at [296, 44] on select "Choose an option... Pending Applied Excluded (Questions) Excluded (Expired) Exc…" at bounding box center [301, 41] width 56 height 11
click at [273, 36] on select "Choose an option... Pending Applied Excluded (Questions) Excluded (Expired) Exc…" at bounding box center [301, 41] width 56 height 11
drag, startPoint x: 350, startPoint y: 44, endPoint x: 334, endPoint y: 51, distance: 17.9
click at [350, 44] on div at bounding box center [352, 42] width 28 height 12
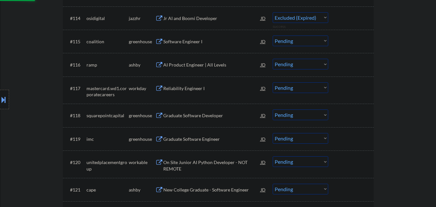
scroll to position [549, 0]
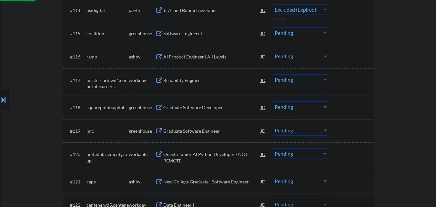
click at [198, 32] on div "Software Engineer I" at bounding box center [212, 33] width 98 height 6
select select ""pending""
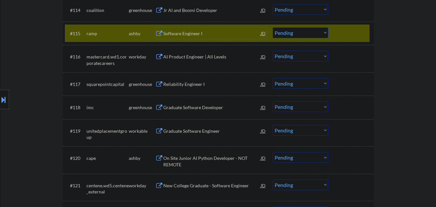
click at [313, 31] on select "Choose an option... Pending Applied Excluded (Questions) Excluded (Expired) Exc…" at bounding box center [301, 32] width 56 height 11
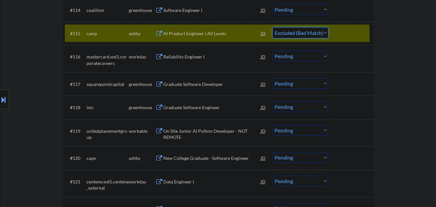
click at [273, 27] on select "Choose an option... Pending Applied Excluded (Questions) Excluded (Expired) Exc…" at bounding box center [301, 32] width 56 height 11
click at [341, 33] on div at bounding box center [352, 33] width 28 height 12
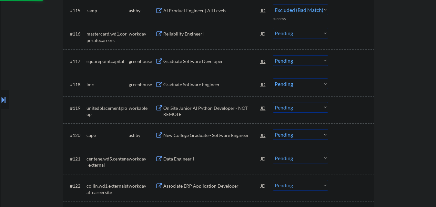
select select ""pending""
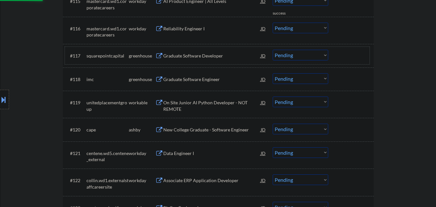
click at [178, 49] on div "#117 squarepointcapital greenhouse Graduate Software Developer JD Choose an opt…" at bounding box center [217, 55] width 305 height 17
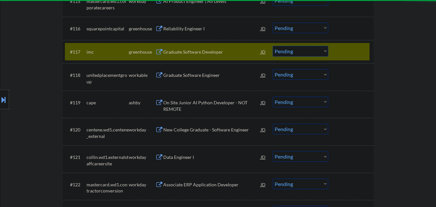
click at [360, 48] on div at bounding box center [352, 52] width 28 height 12
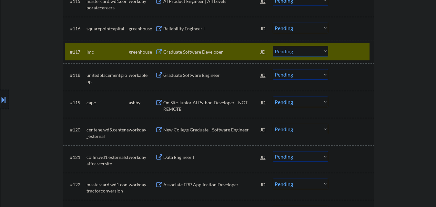
click at [187, 27] on div "Reliability Engineer I" at bounding box center [212, 29] width 98 height 6
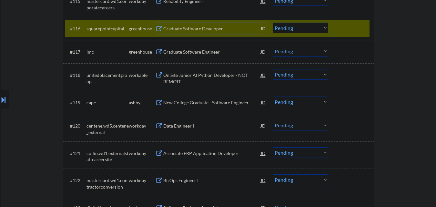
click at [347, 28] on div at bounding box center [352, 29] width 28 height 12
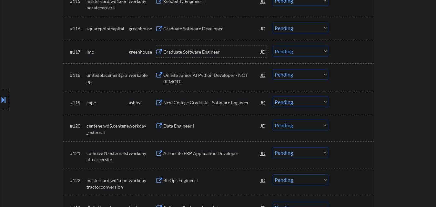
click at [208, 55] on div "Graduate Software Engineer" at bounding box center [212, 52] width 98 height 6
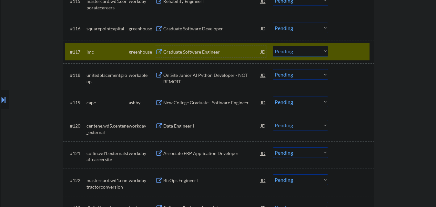
click at [322, 53] on select "Choose an option... Pending Applied Excluded (Questions) Excluded (Expired) Exc…" at bounding box center [301, 51] width 56 height 11
click at [273, 46] on select "Choose an option... Pending Applied Excluded (Questions) Excluded (Expired) Exc…" at bounding box center [301, 51] width 56 height 11
click at [359, 55] on div at bounding box center [352, 52] width 28 height 12
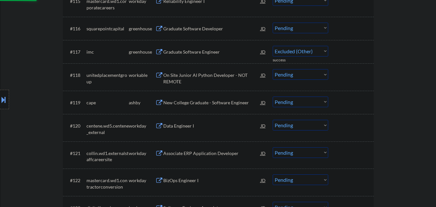
select select ""pending""
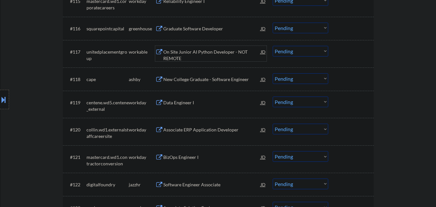
click at [206, 52] on div "On Site Junior AI Python Developer - NOT REMOTE" at bounding box center [212, 55] width 98 height 13
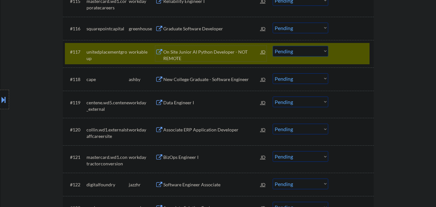
click at [347, 48] on div at bounding box center [352, 52] width 28 height 12
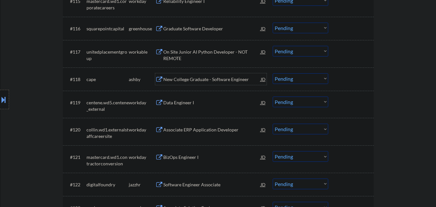
click at [199, 80] on div "New College Graduate - Software Engineer" at bounding box center [212, 79] width 98 height 6
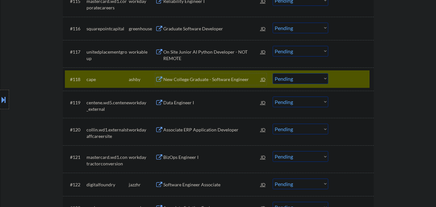
click at [350, 78] on div at bounding box center [352, 79] width 28 height 12
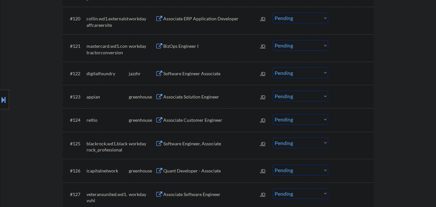
scroll to position [710, 0]
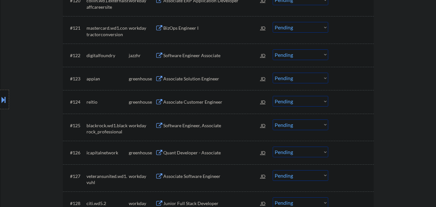
click at [187, 56] on div "Software Engineer Associate" at bounding box center [212, 55] width 98 height 6
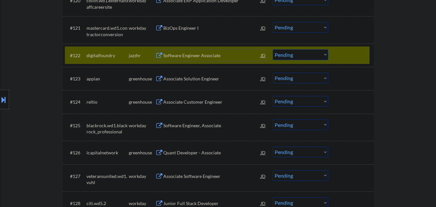
drag, startPoint x: 314, startPoint y: 52, endPoint x: 307, endPoint y: 59, distance: 9.8
click at [314, 52] on select "Choose an option... Pending Applied Excluded (Questions) Excluded (Expired) Exc…" at bounding box center [301, 54] width 56 height 11
click at [273, 49] on select "Choose an option... Pending Applied Excluded (Questions) Excluded (Expired) Exc…" at bounding box center [301, 54] width 56 height 11
click at [362, 56] on div at bounding box center [352, 55] width 28 height 12
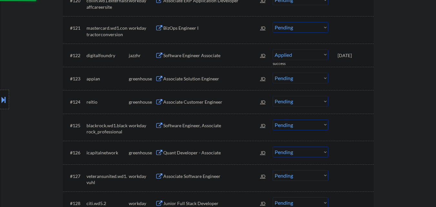
select select ""pending""
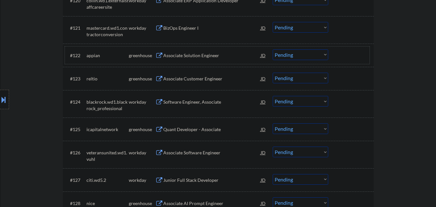
click at [207, 59] on div "Associate Solution Engineer" at bounding box center [212, 55] width 98 height 12
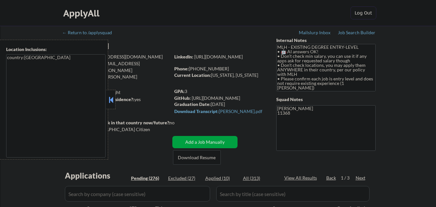
click at [112, 98] on button at bounding box center [111, 100] width 7 height 10
click at [112, 102] on button at bounding box center [111, 100] width 7 height 10
click at [111, 100] on button at bounding box center [111, 100] width 7 height 10
select select ""pending""
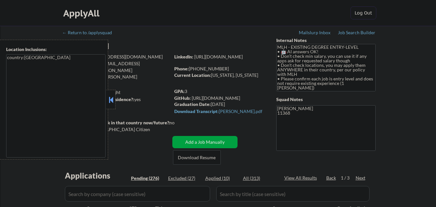
select select ""pending""
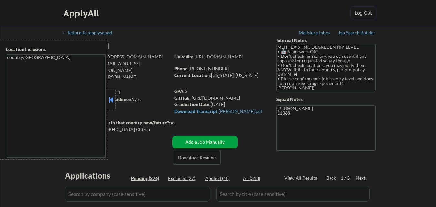
select select ""pending""
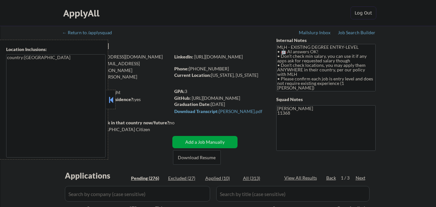
select select ""pending""
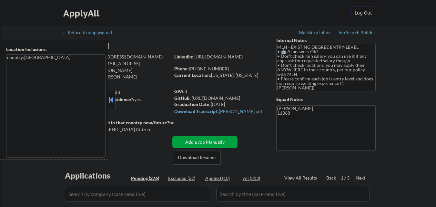
select select ""pending""
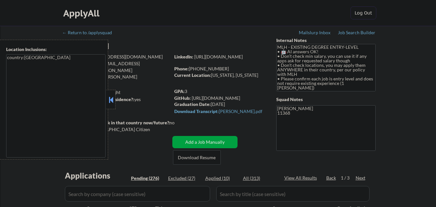
select select ""pending""
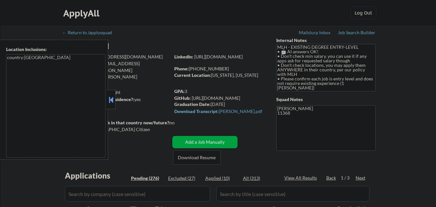
select select ""pending""
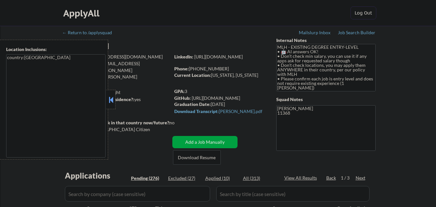
select select ""pending""
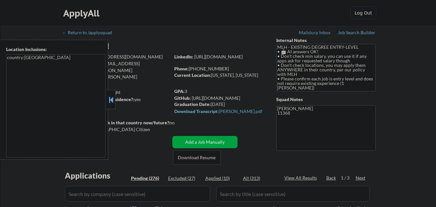
select select ""pending""
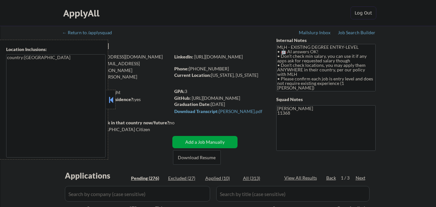
select select ""pending""
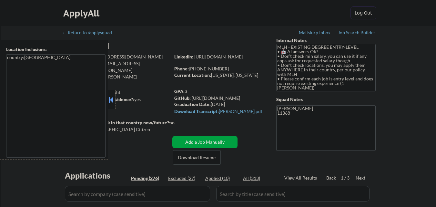
select select ""pending""
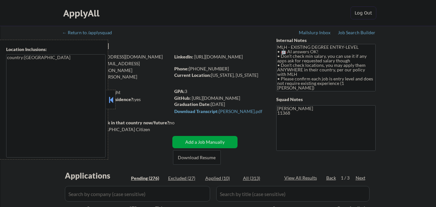
select select ""pending""
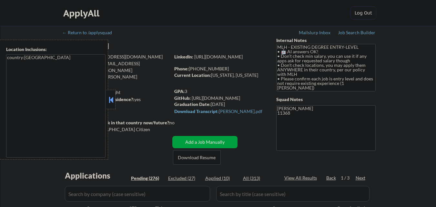
select select ""pending""
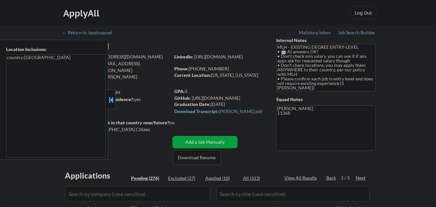
select select ""pending""
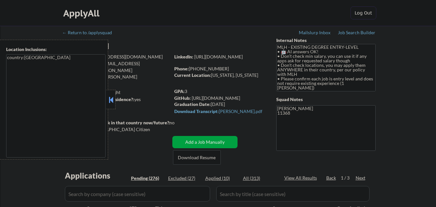
select select ""pending""
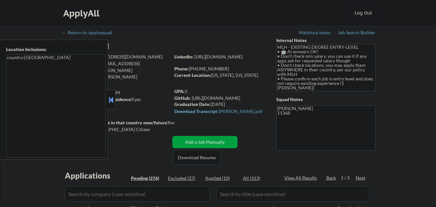
select select ""pending""
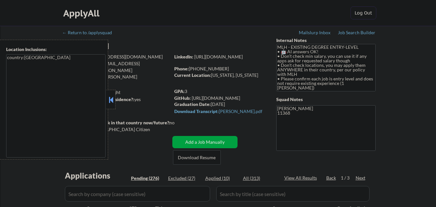
select select ""pending""
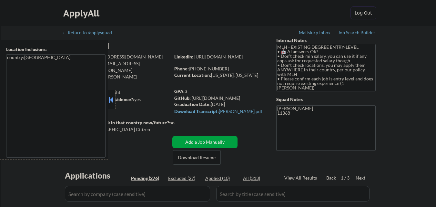
select select ""pending""
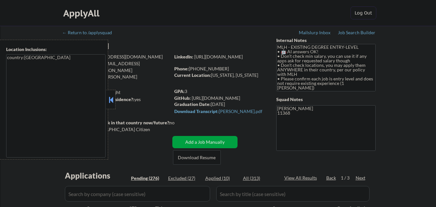
select select ""pending""
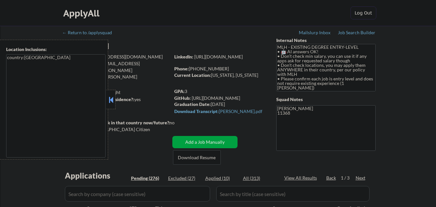
select select ""pending""
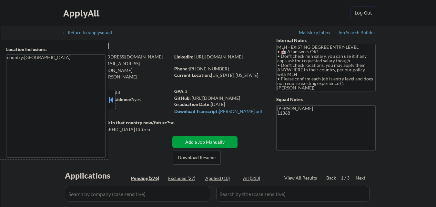
select select ""pending""
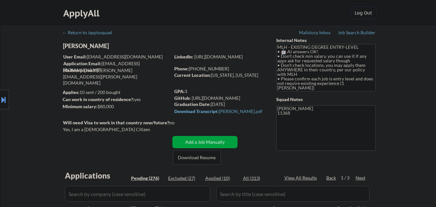
click at [109, 98] on div "Location Inclusions: country:[GEOGRAPHIC_DATA]" at bounding box center [58, 100] width 116 height 120
click at [286, 112] on textarea "[PERSON_NAME] 11368" at bounding box center [325, 128] width 99 height 46
click at [217, 76] on div "Current Location: [US_STATE], [US_STATE]" at bounding box center [219, 75] width 91 height 6
drag, startPoint x: 217, startPoint y: 76, endPoint x: 225, endPoint y: 76, distance: 8.4
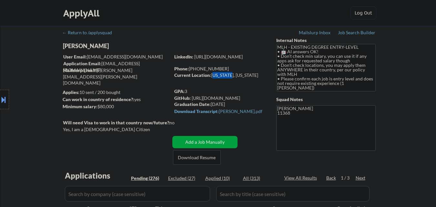
click at [225, 76] on div "Current Location: [US_STATE], [US_STATE]" at bounding box center [219, 75] width 91 height 6
drag, startPoint x: 250, startPoint y: 98, endPoint x: 207, endPoint y: 100, distance: 43.0
click at [207, 101] on div "GitHub: [URL][DOMAIN_NAME]" at bounding box center [220, 98] width 92 height 6
drag, startPoint x: 209, startPoint y: 97, endPoint x: 396, endPoint y: 121, distance: 189.5
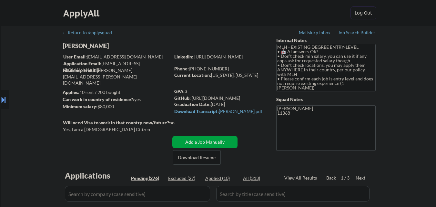
click at [105, 71] on div "Location Inclusions: country:[GEOGRAPHIC_DATA]" at bounding box center [58, 100] width 116 height 120
drag, startPoint x: 97, startPoint y: 70, endPoint x: 115, endPoint y: 72, distance: 18.2
click at [115, 72] on div "Location Inclusions: country:[GEOGRAPHIC_DATA]" at bounding box center [58, 100] width 116 height 120
